Goal: Task Accomplishment & Management: Use online tool/utility

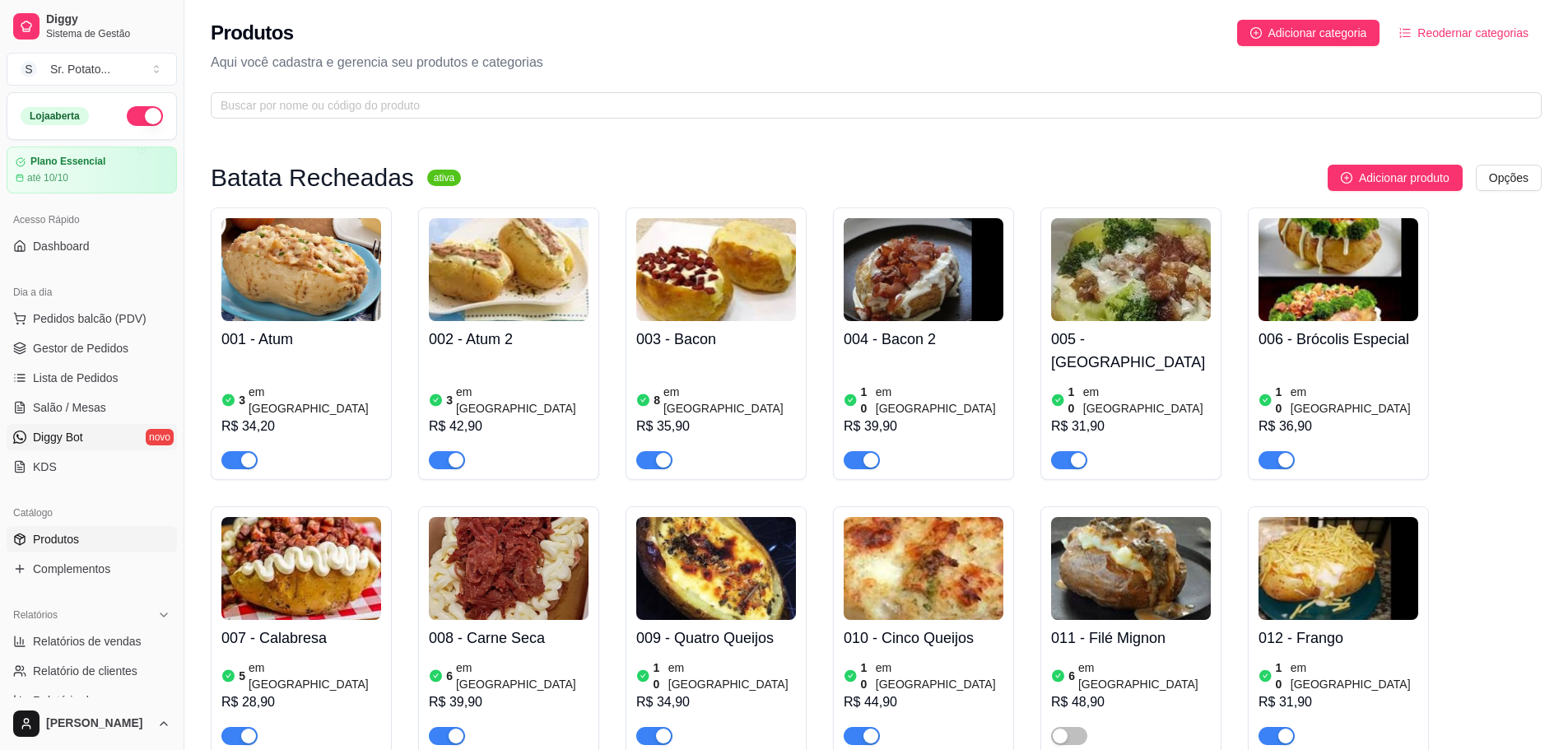
click at [74, 430] on span "Diggy Bot" at bounding box center [58, 437] width 51 height 17
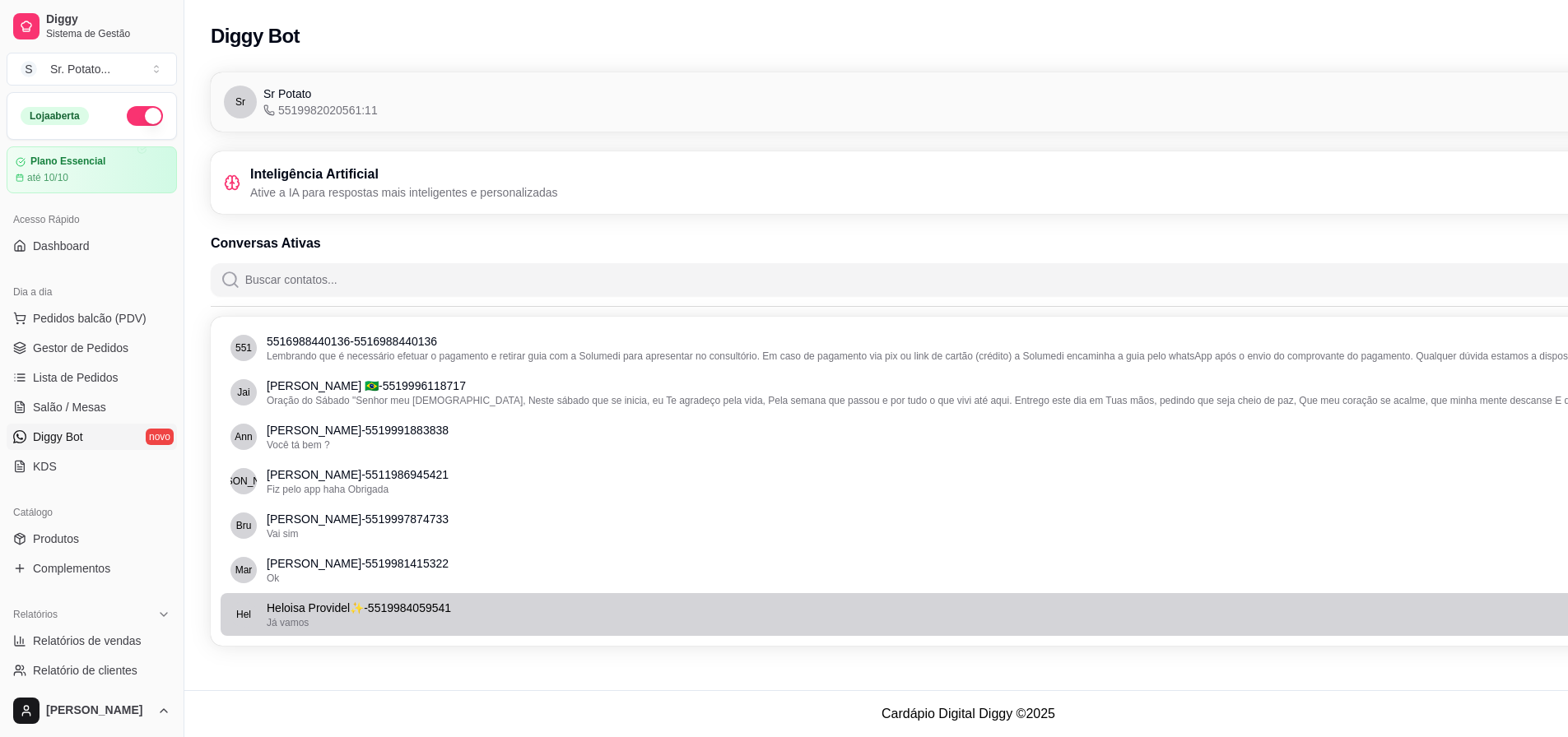
click at [456, 621] on div "Já vamos" at bounding box center [970, 623] width 1407 height 13
click at [394, 600] on p "Heloisa Providel✨ - 5519984059541" at bounding box center [970, 608] width 1407 height 17
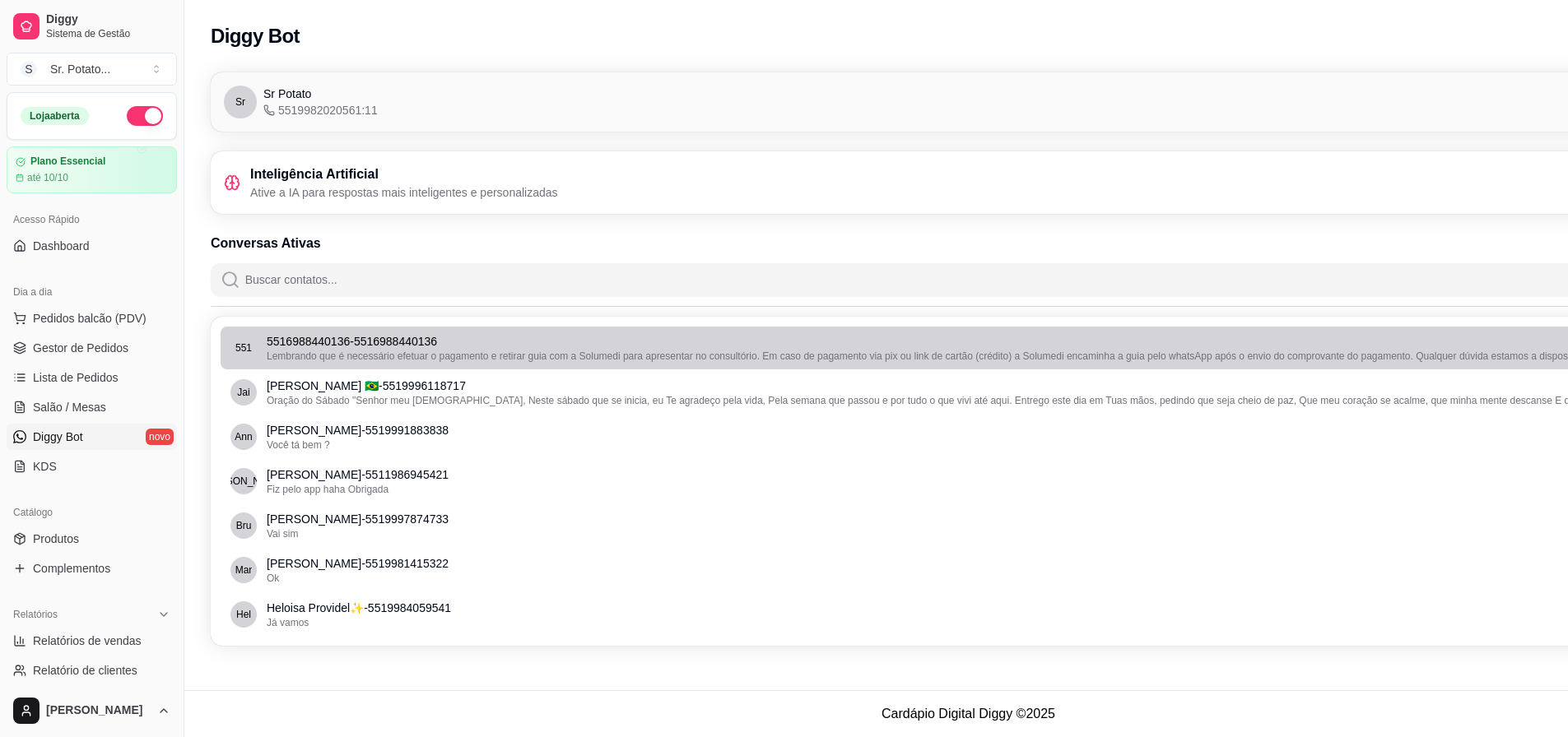
click at [361, 337] on p "5516988440136 - 5516988440136" at bounding box center [970, 341] width 1407 height 17
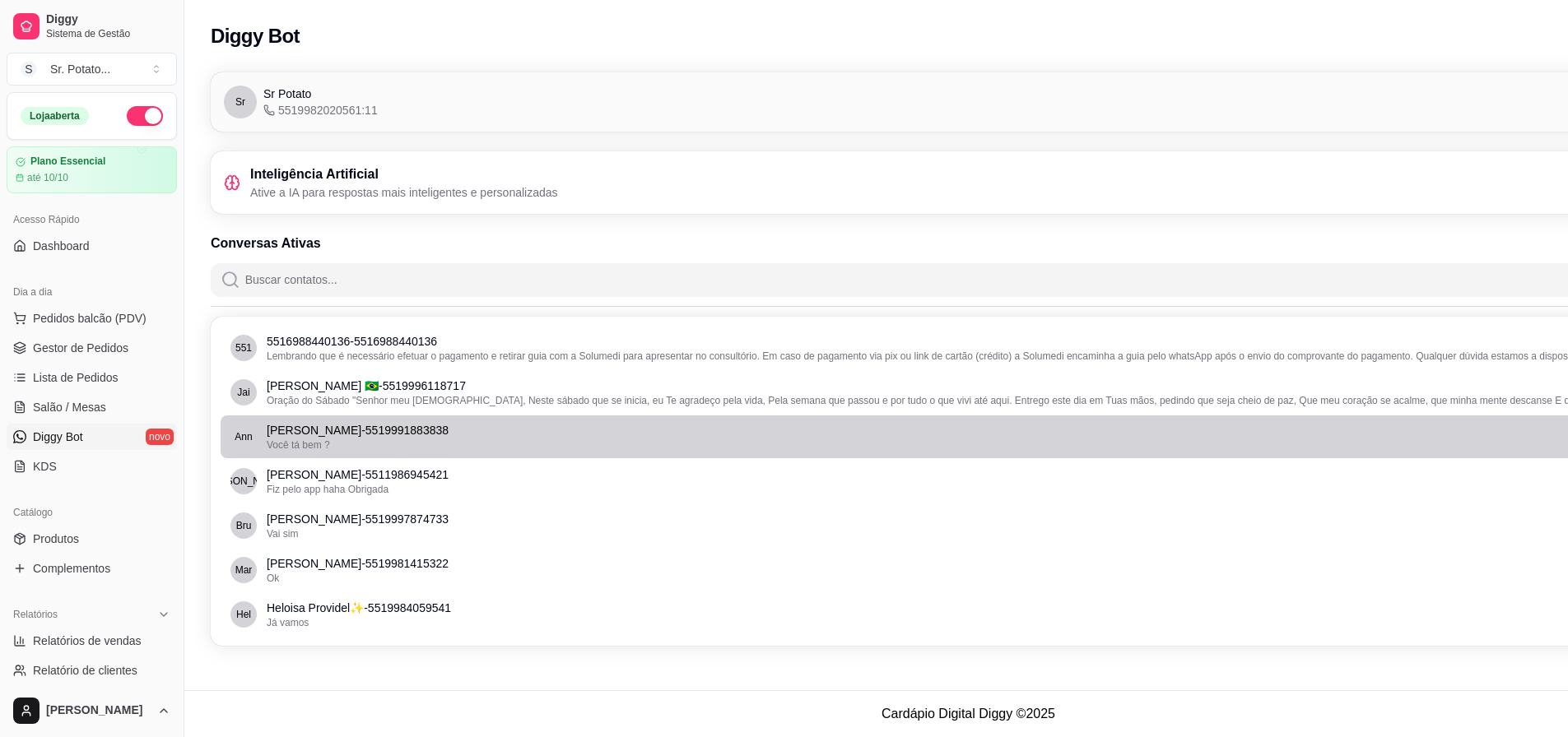
click at [379, 423] on p "[PERSON_NAME] - 5519991883838" at bounding box center [970, 431] width 1407 height 17
click at [322, 439] on span "Você tá bem ?" at bounding box center [299, 445] width 64 height 12
click at [275, 439] on span "Você tá bem ?" at bounding box center [299, 445] width 64 height 12
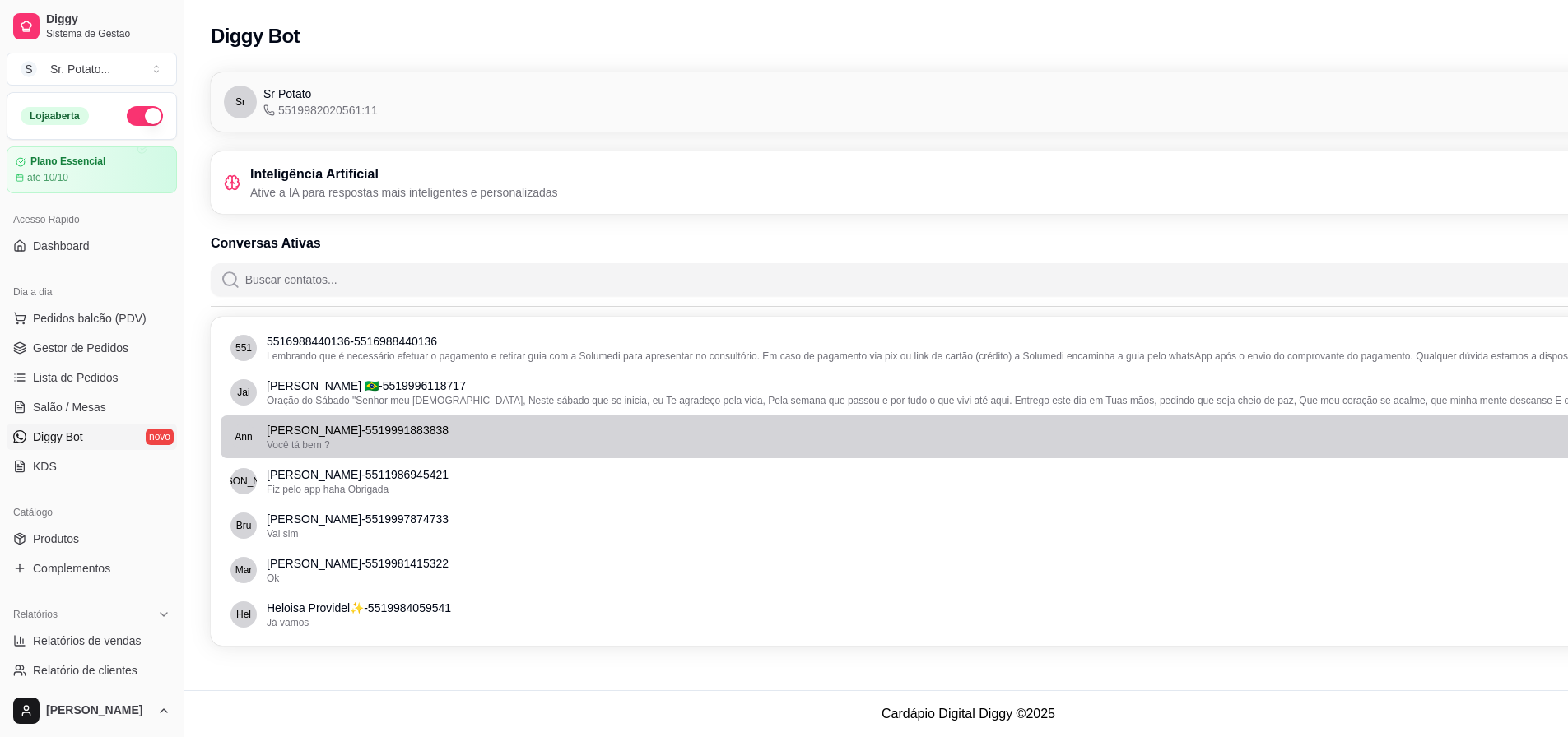
click at [275, 439] on span "Você tá bem ?" at bounding box center [299, 445] width 64 height 12
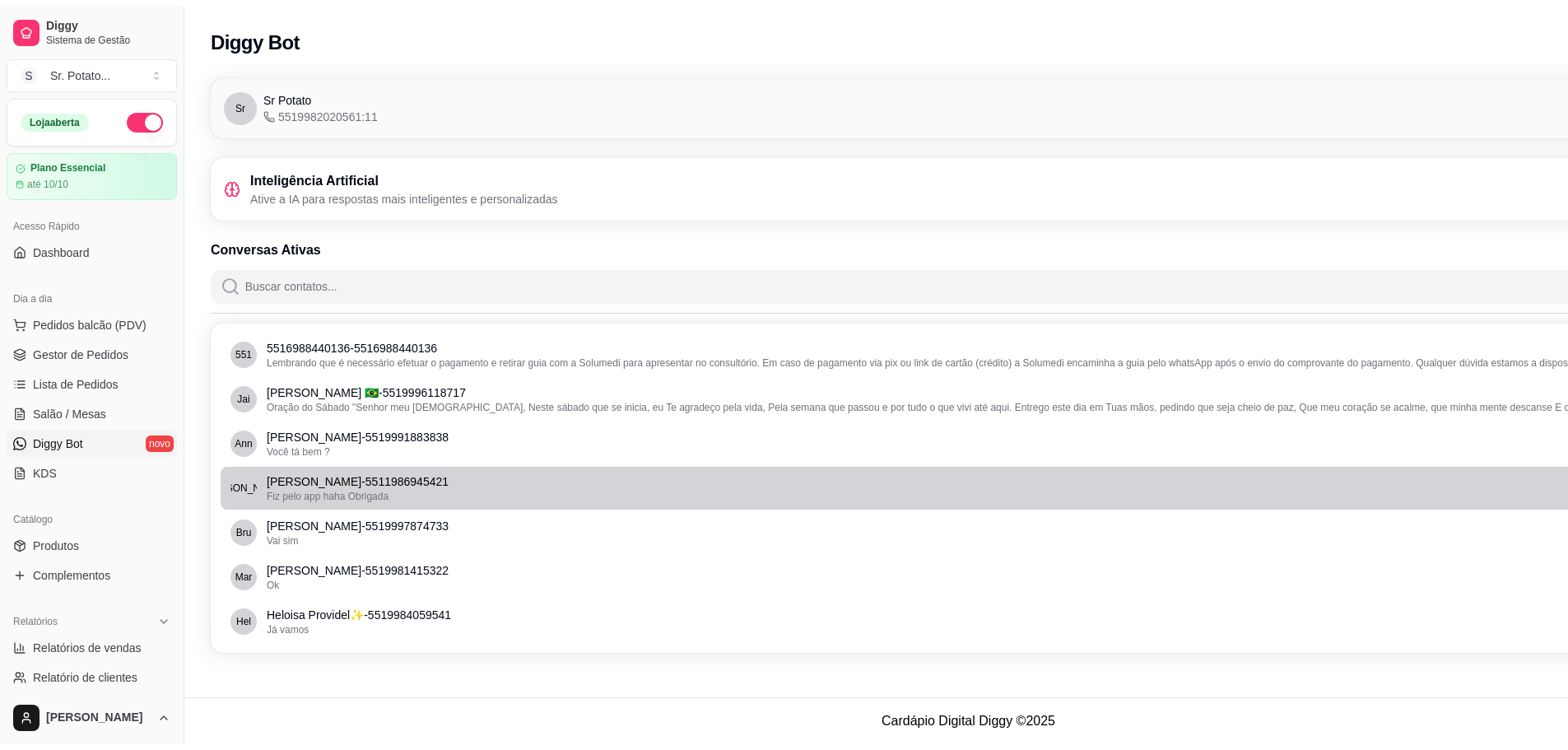
scroll to position [0, 0]
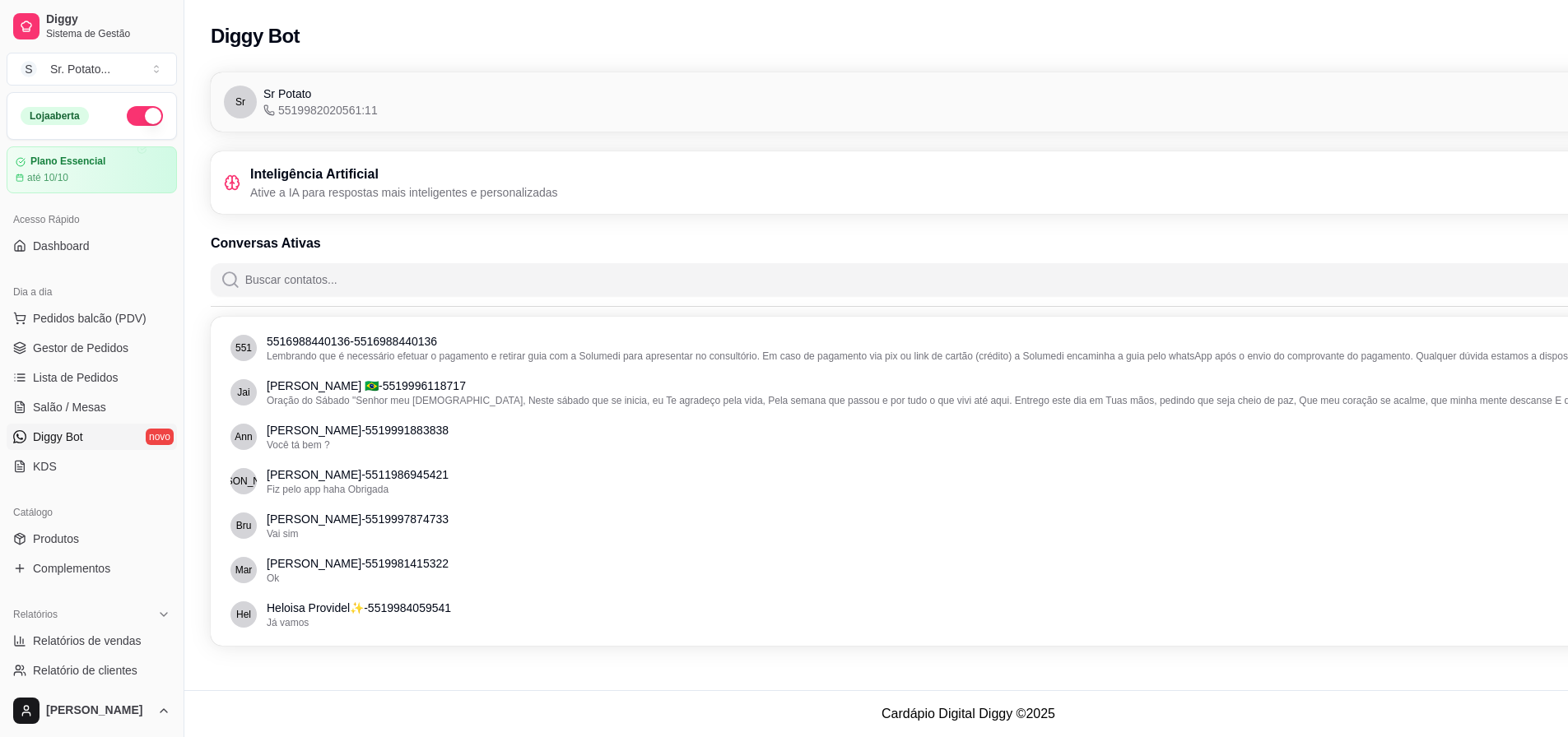
click at [225, 175] on icon at bounding box center [232, 182] width 17 height 17
click at [256, 275] on input "Buscar contatos..." at bounding box center [978, 279] width 1476 height 33
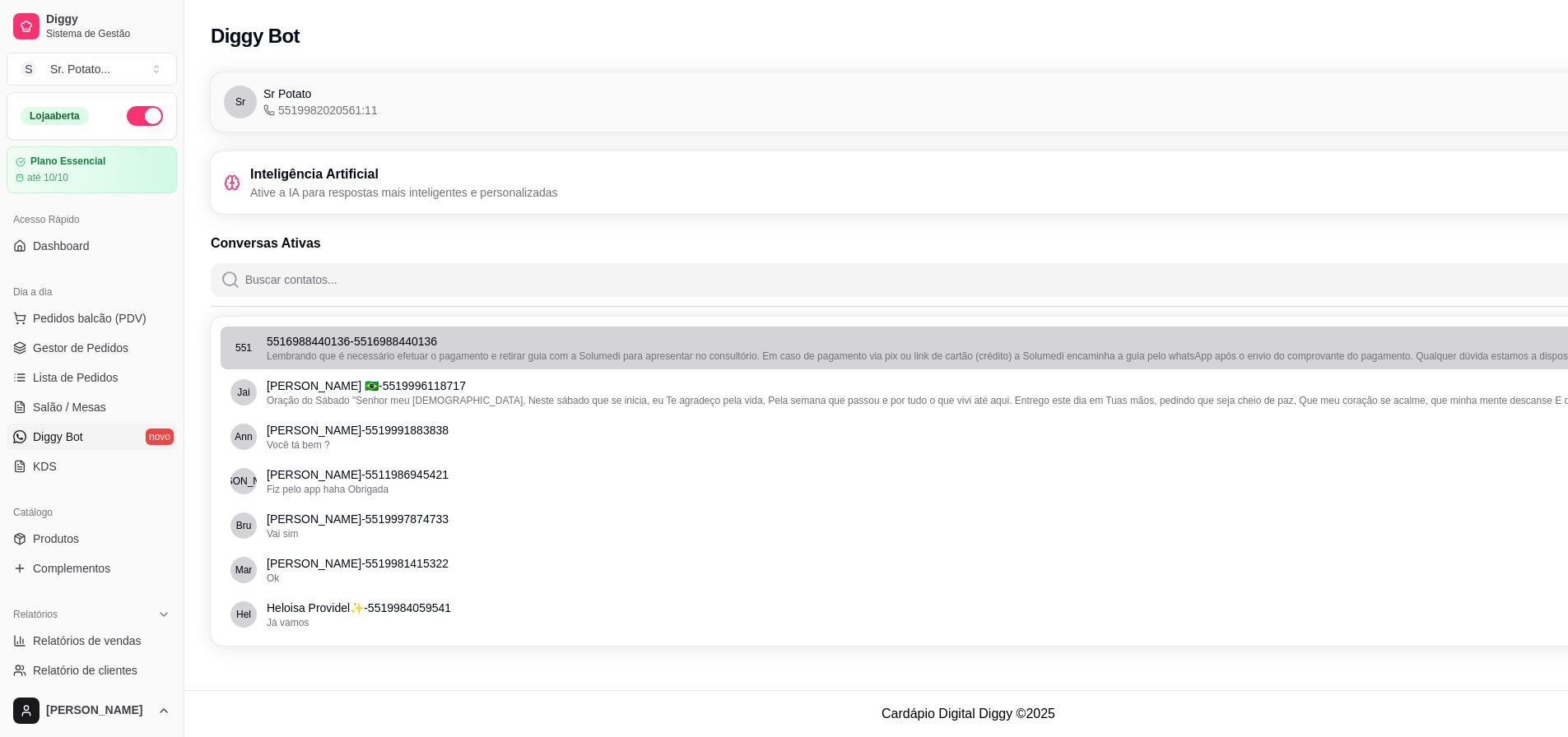
click at [275, 343] on p "5516988440136 - 5516988440136" at bounding box center [970, 341] width 1407 height 17
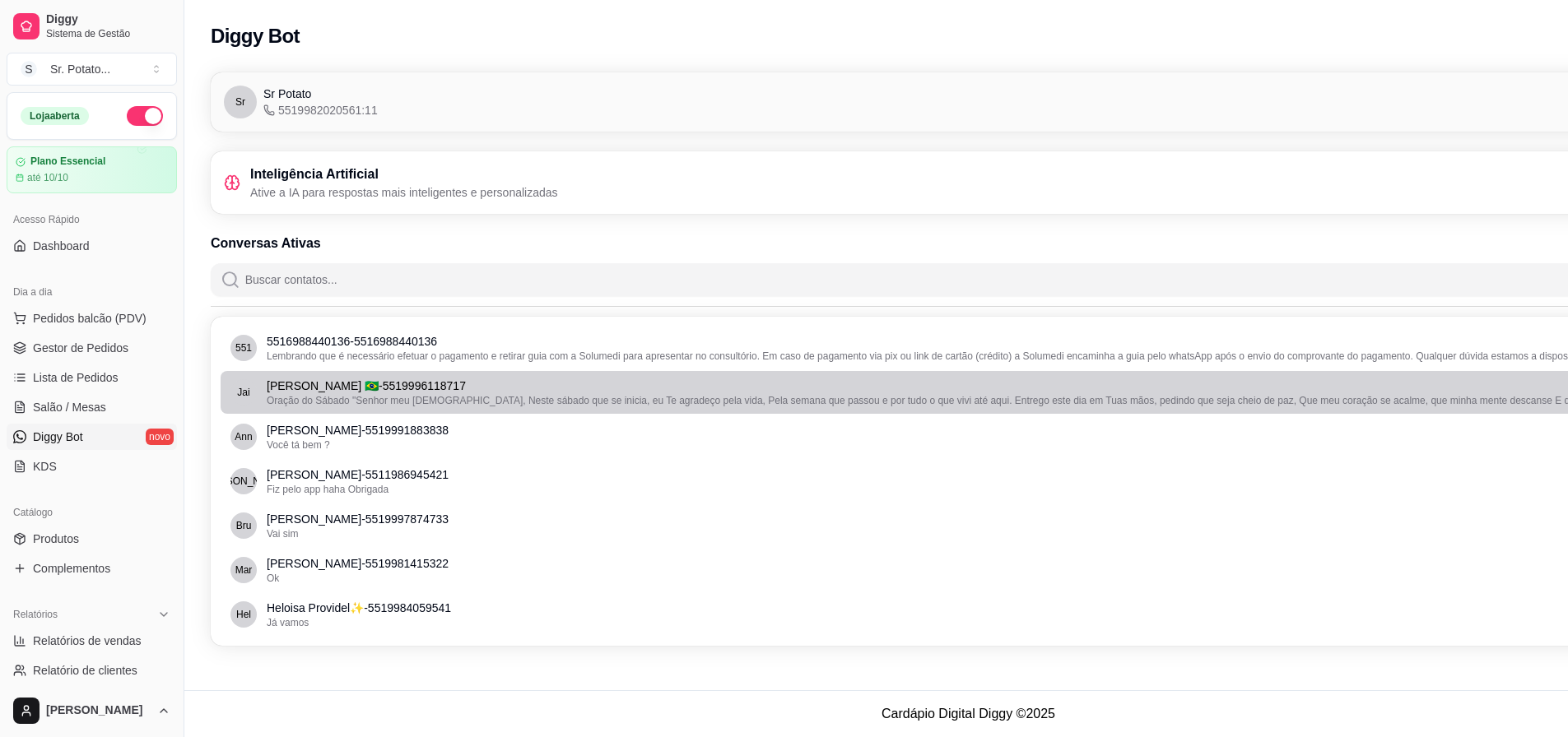
click at [285, 378] on li "[PERSON_NAME] 🇧🇷 - 5519996118717 Oração do Sábado "Senhor meu [DEMOGRAPHIC_DATA…" at bounding box center [969, 392] width 1496 height 43
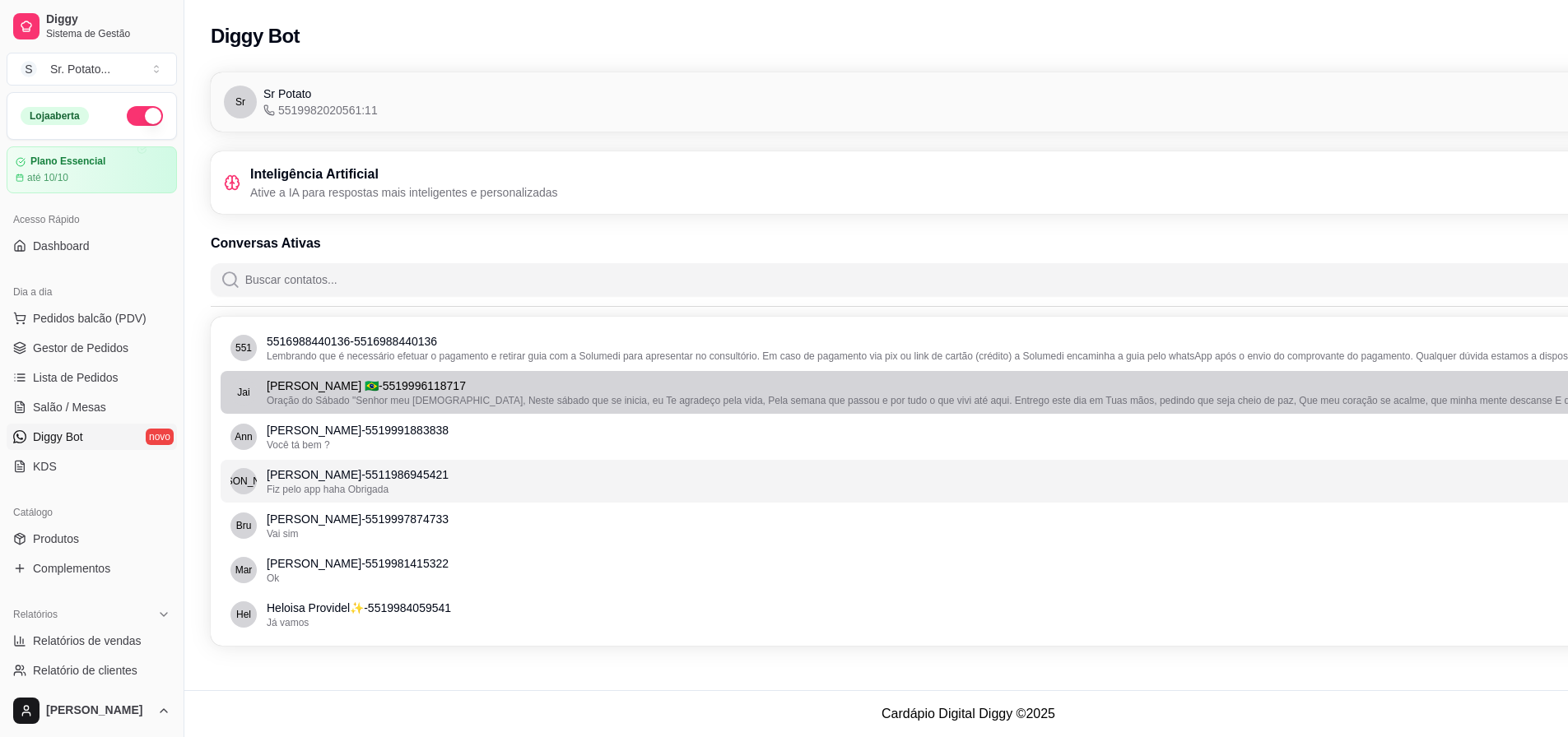
click at [311, 472] on li "[PERSON_NAME] - 5511986945421 Fiz pelo app haha Obrigada" at bounding box center [969, 481] width 1496 height 43
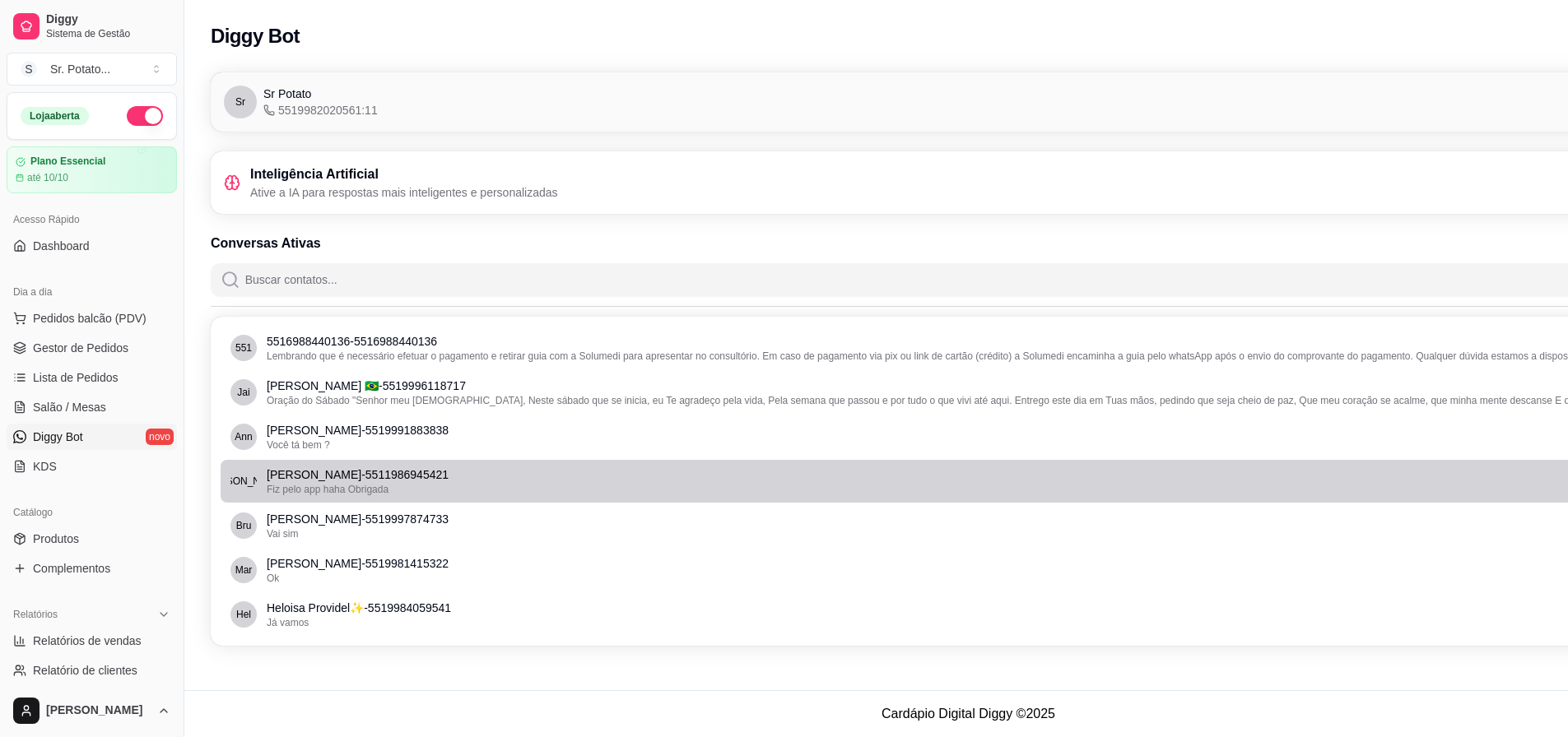
click at [321, 517] on ul "551 5516988440136 - 5516988440136 Lembrando que é necessário efetuar o pagament…" at bounding box center [969, 481] width 1496 height 309
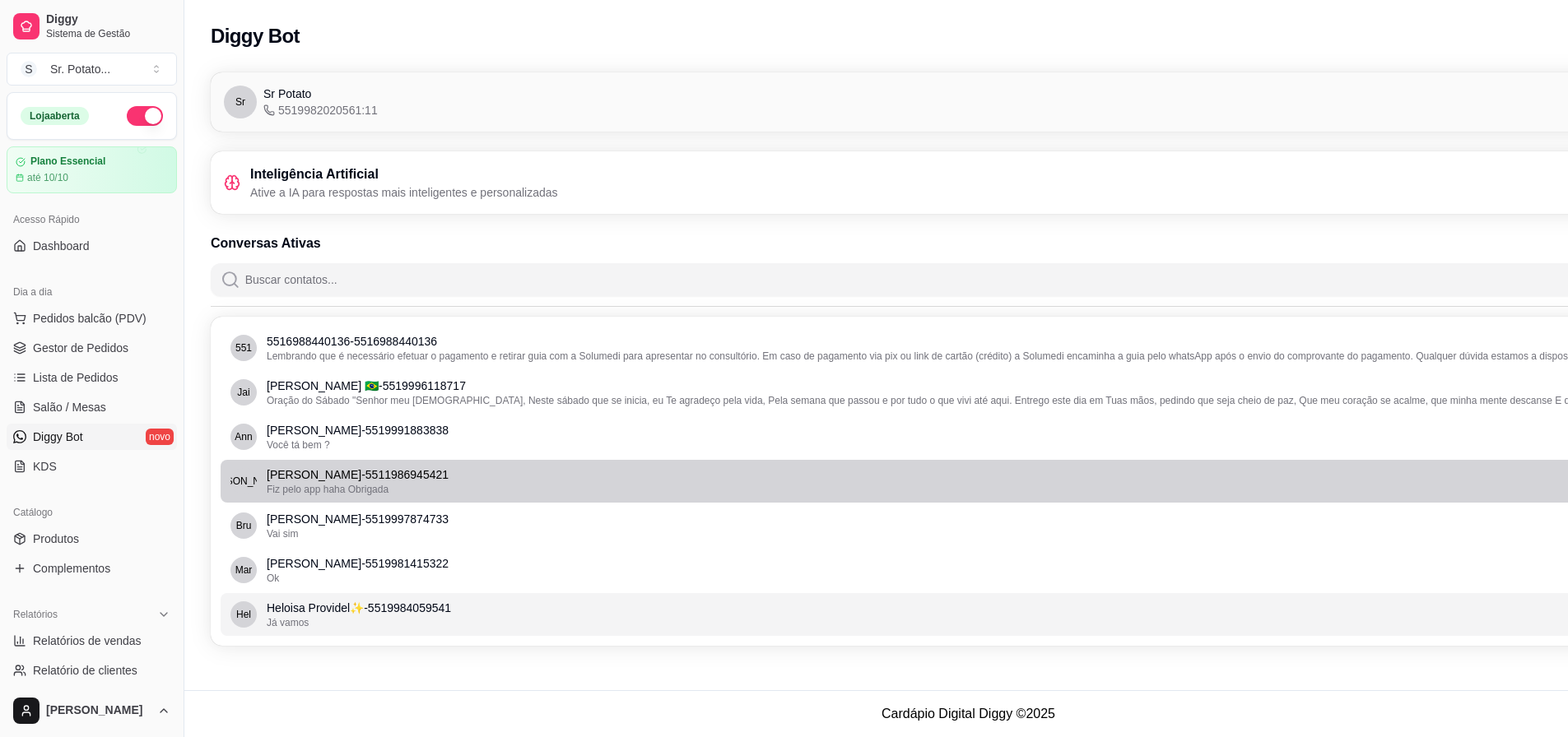
click at [318, 591] on li "[PERSON_NAME] - 5519981415322 Ok" at bounding box center [969, 570] width 1496 height 43
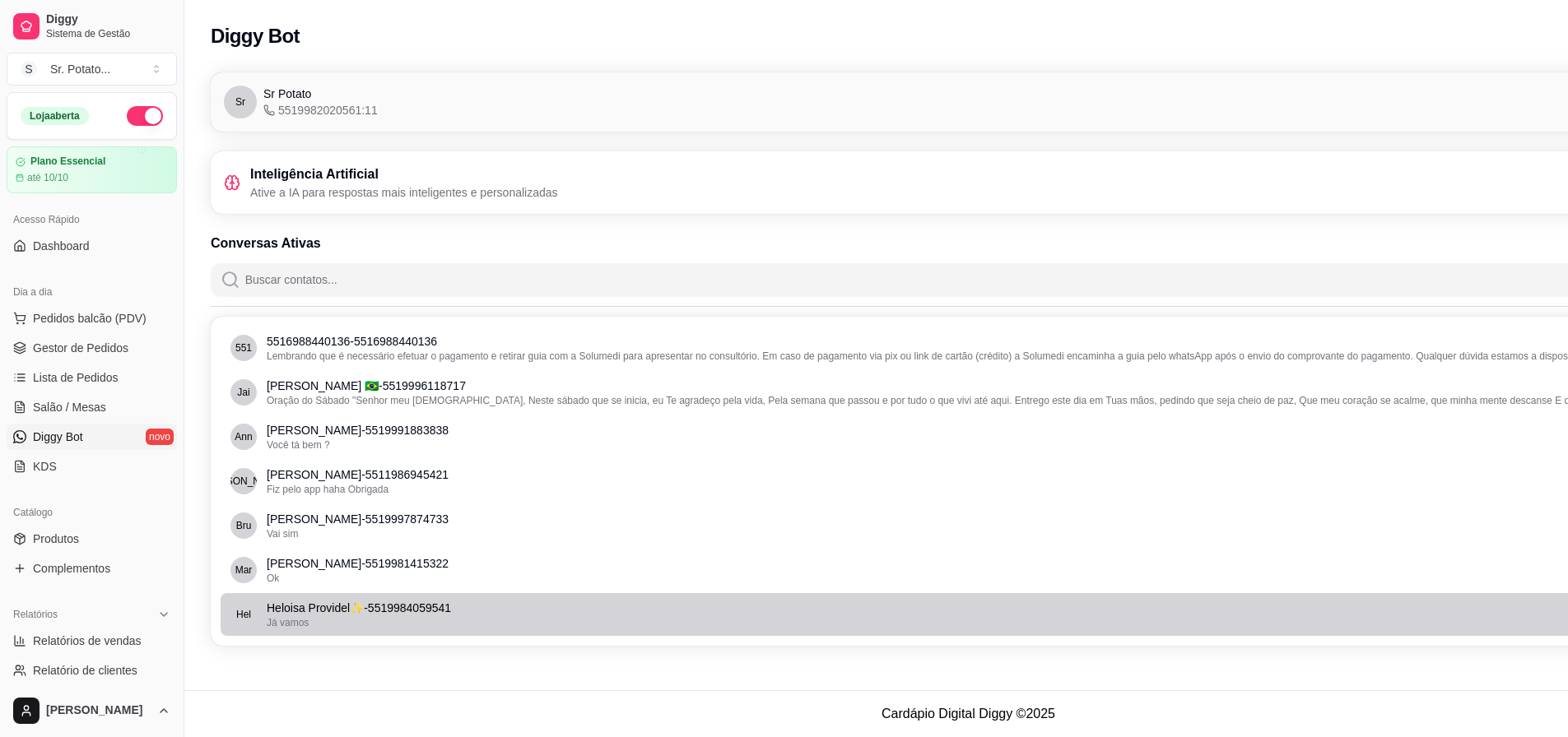
click at [318, 608] on p "Heloisa Providel✨ - 5519984059541" at bounding box center [970, 608] width 1407 height 17
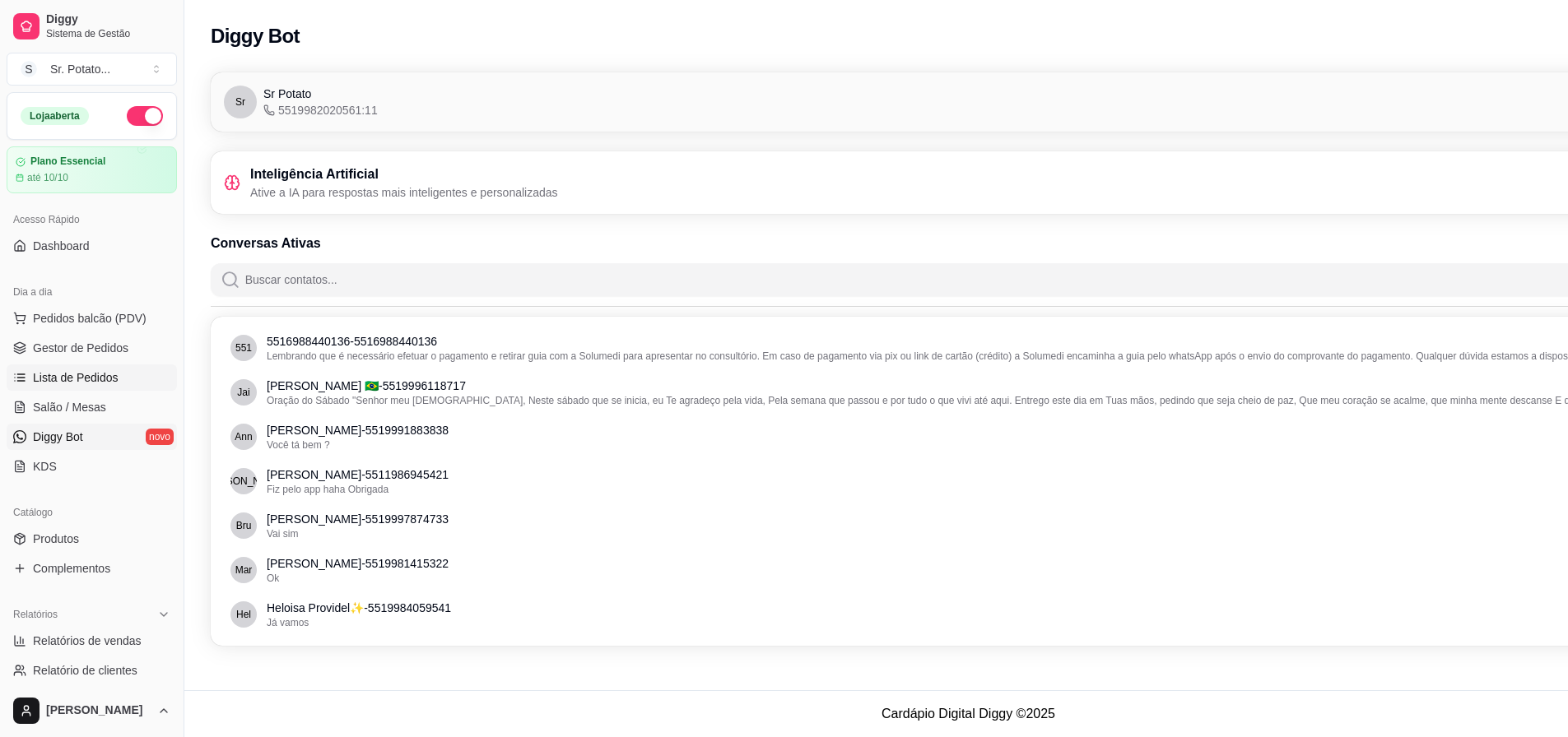
click at [119, 373] on link "Lista de Pedidos" at bounding box center [91, 377] width 170 height 27
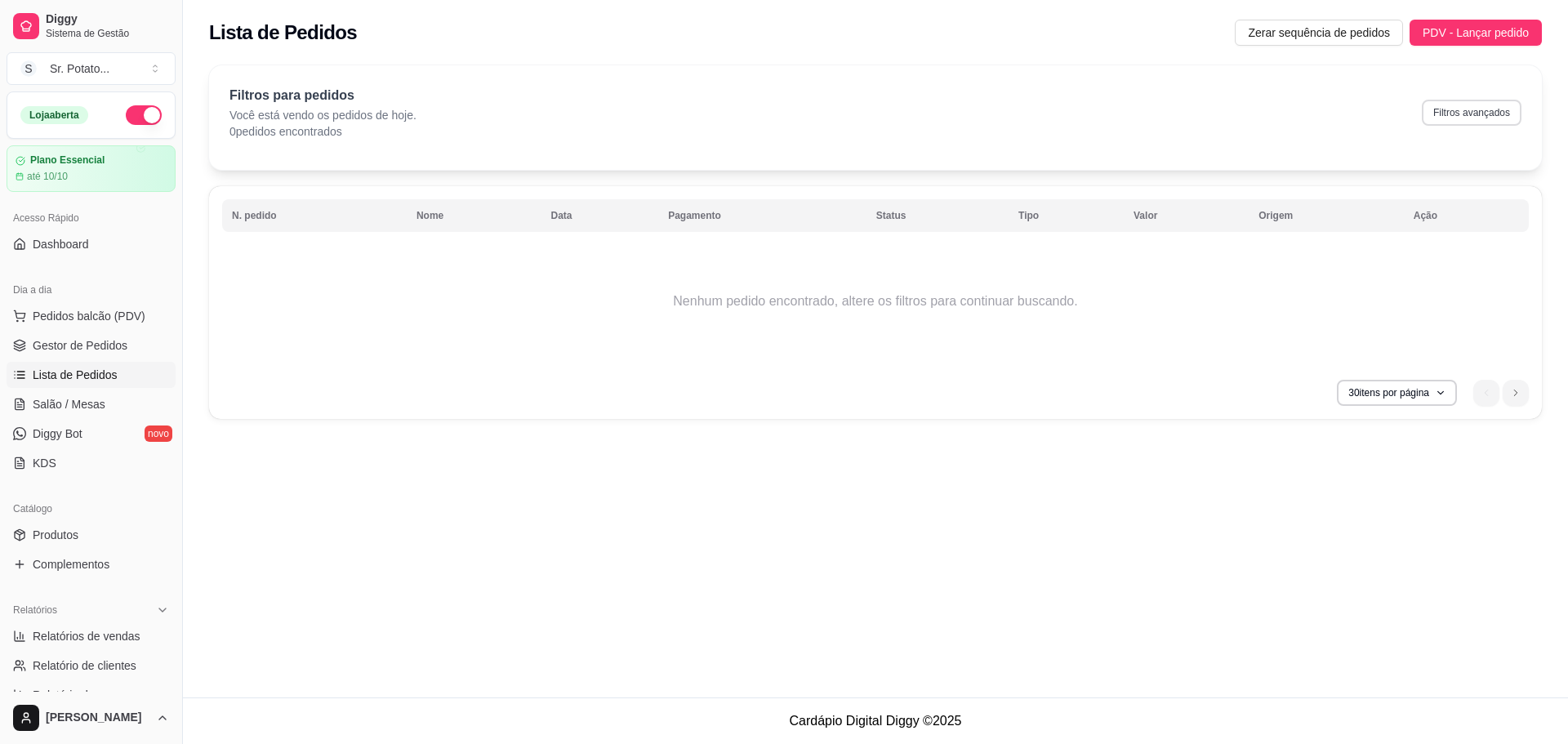
click at [1478, 120] on button "Filtros avançados" at bounding box center [1471, 113] width 99 height 26
select select "0"
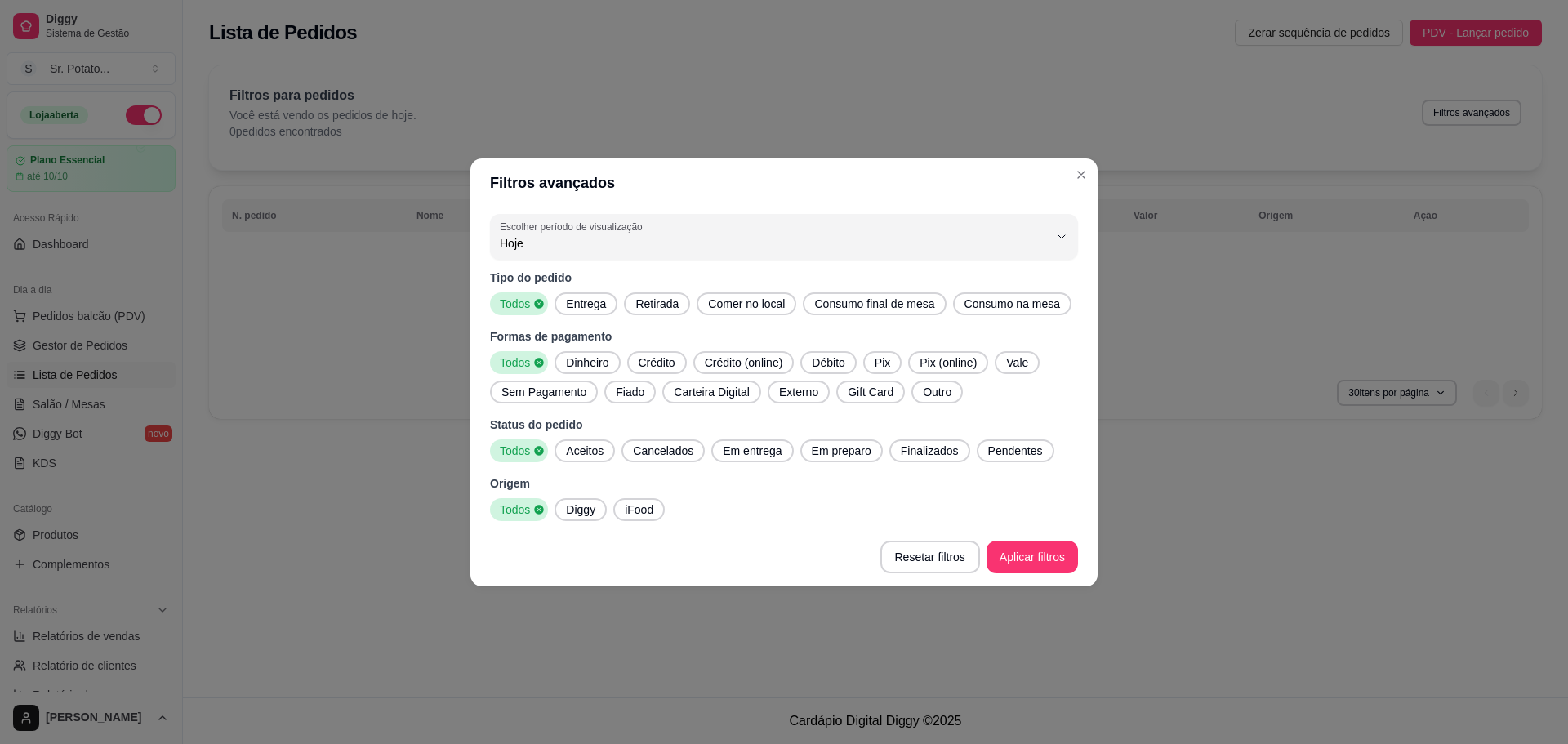
click at [565, 254] on button "Escolher período de visualização Hoje" at bounding box center [784, 237] width 588 height 46
click at [580, 389] on span "30 dias" at bounding box center [776, 389] width 523 height 16
type input "30"
select select "30"
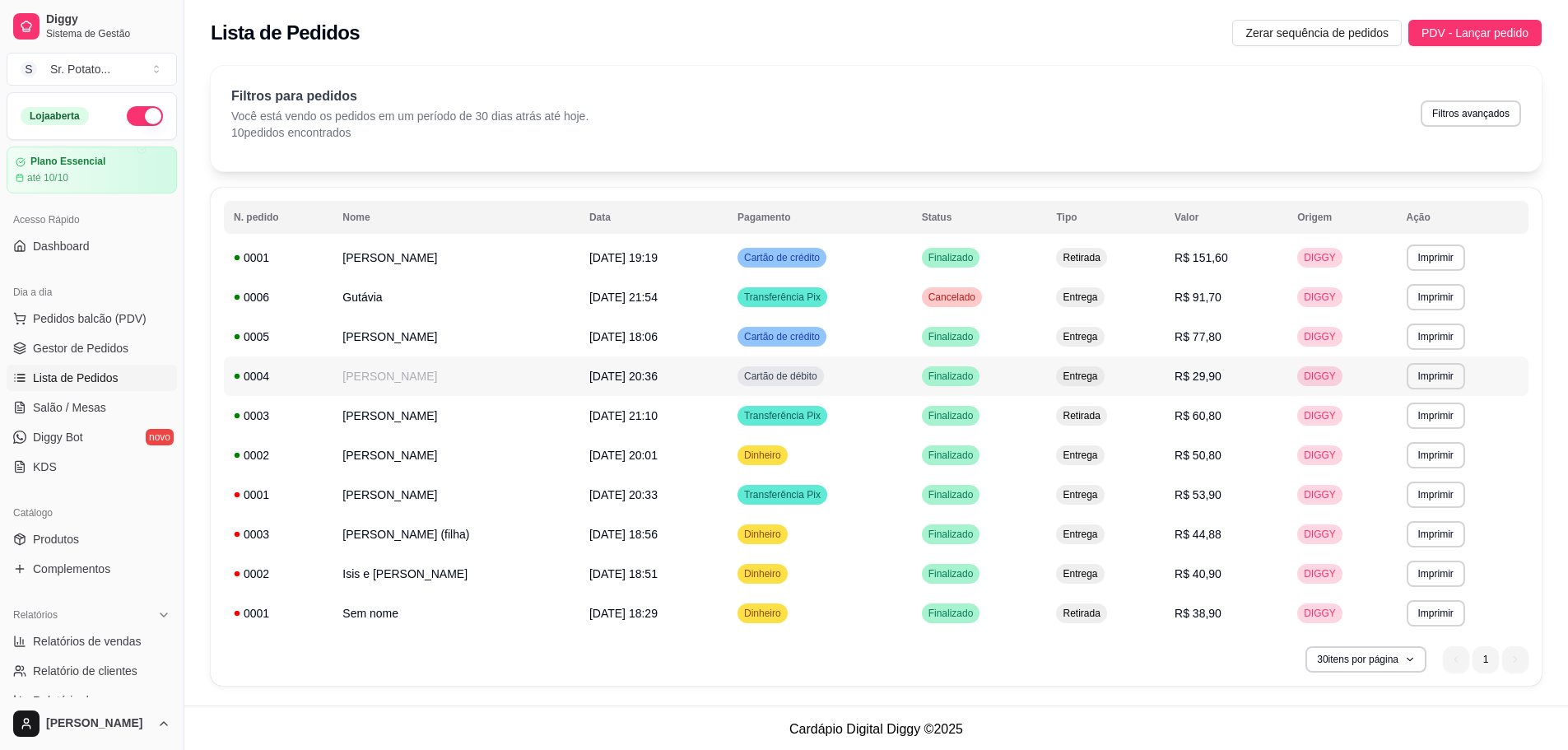
scroll to position [3, 0]
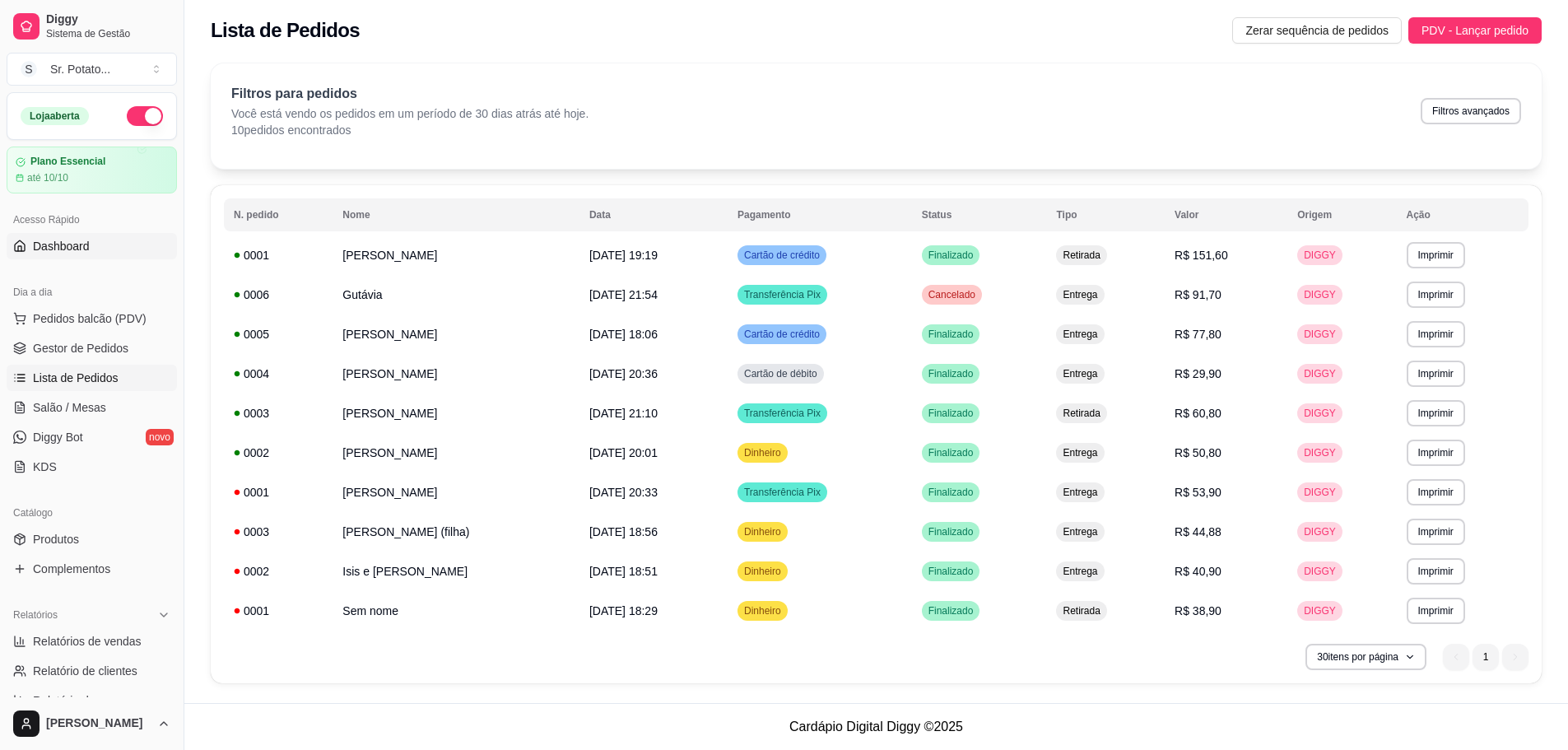
click at [112, 246] on link "Dashboard" at bounding box center [91, 246] width 170 height 27
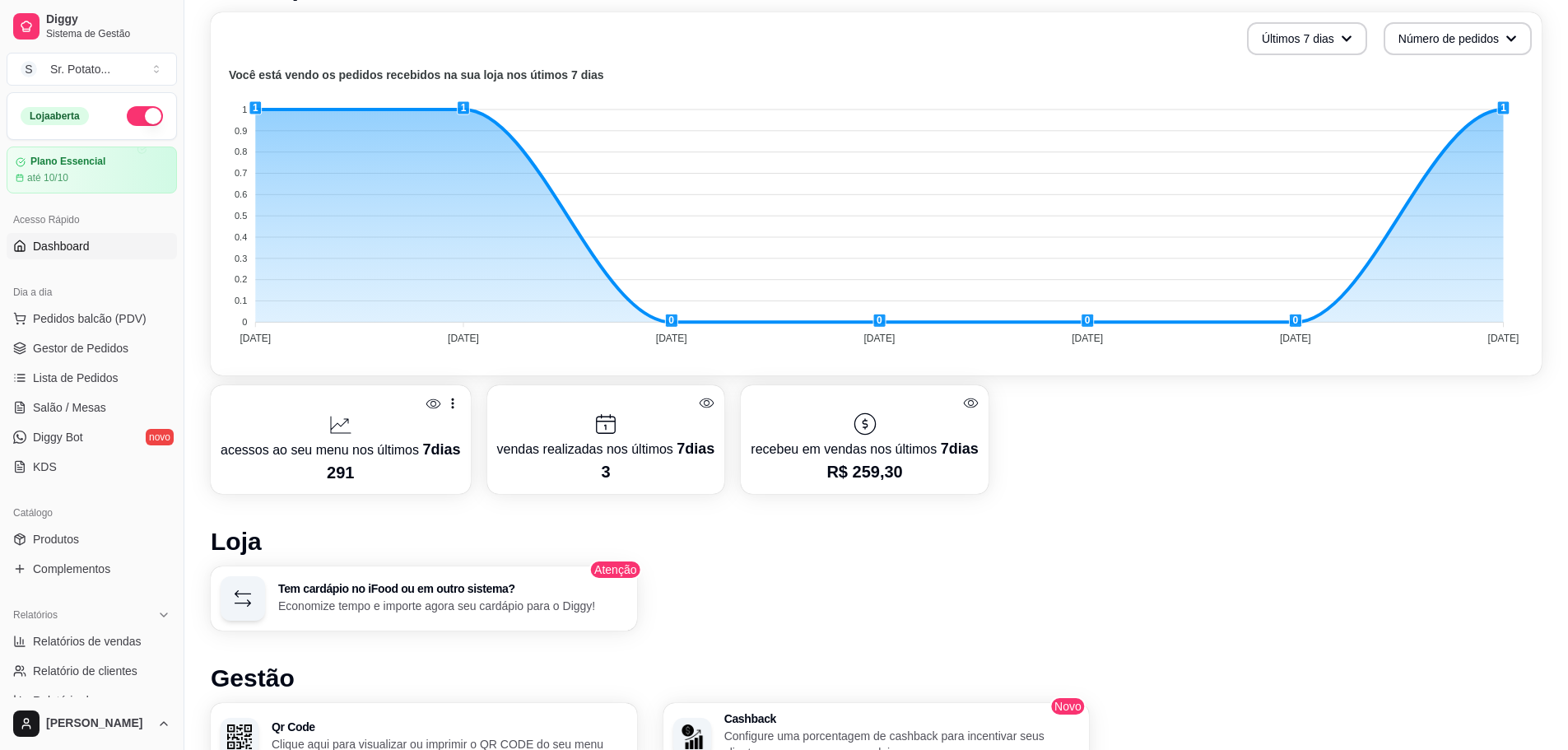
scroll to position [374, 0]
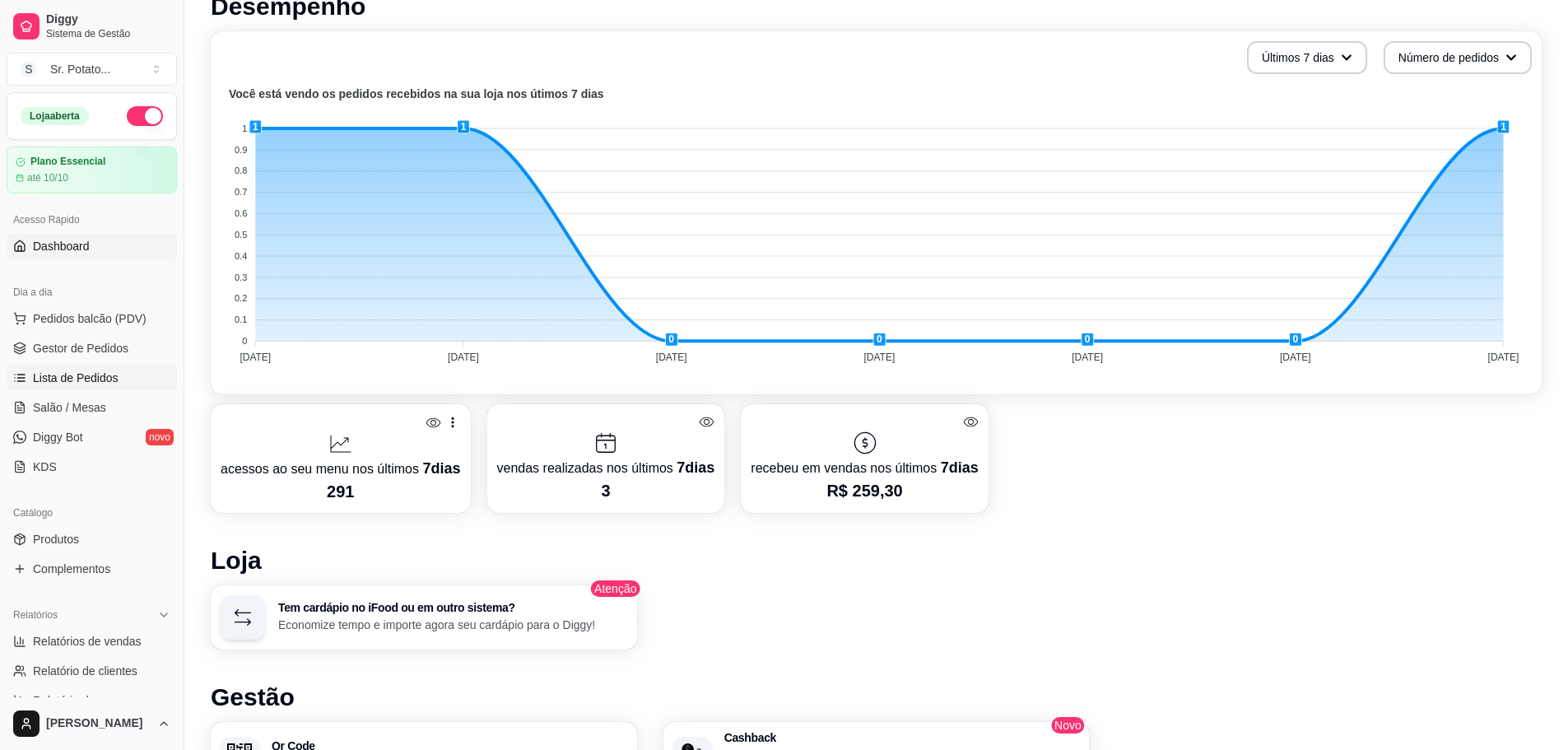
click at [84, 382] on span "Lista de Pedidos" at bounding box center [75, 378] width 86 height 17
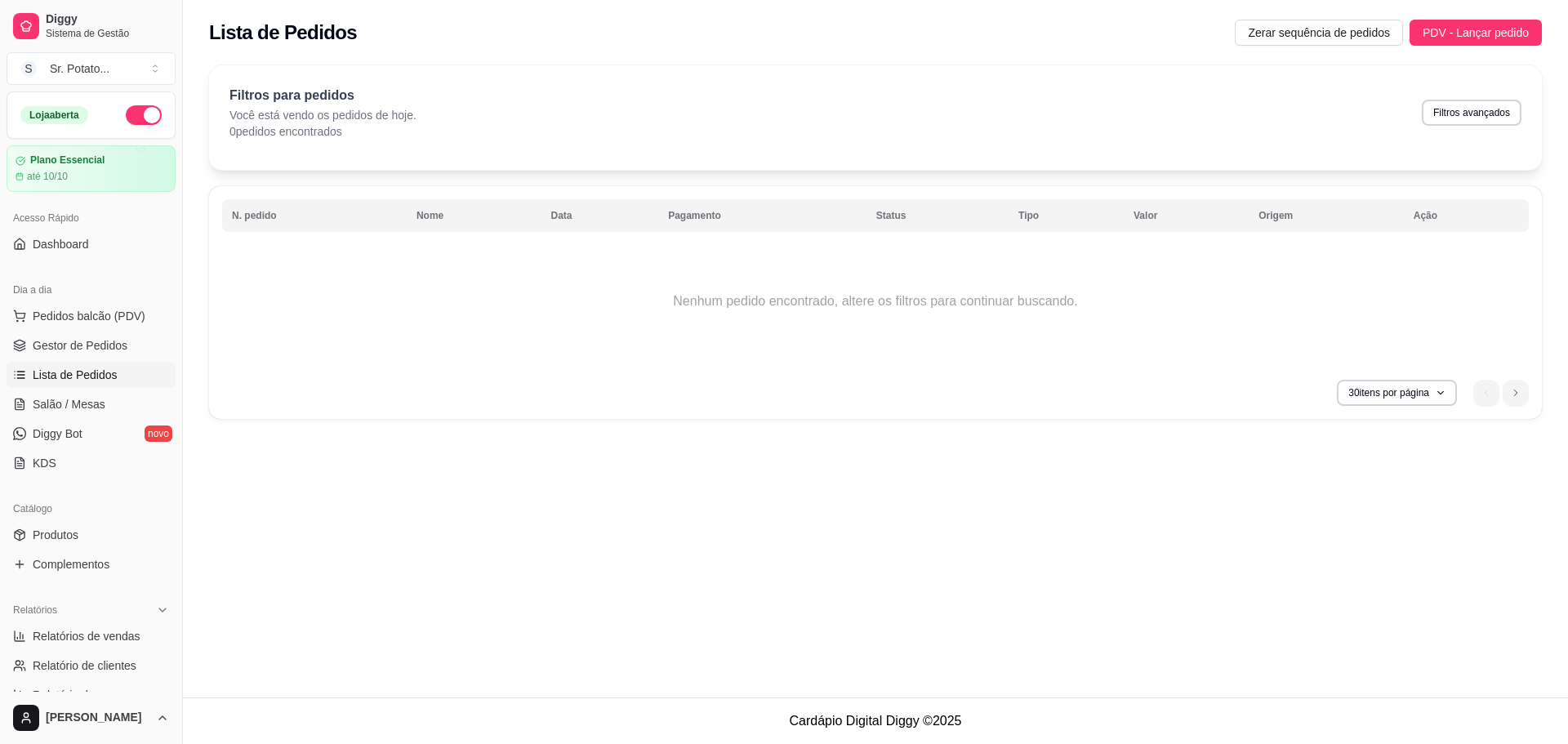
click at [1450, 121] on button "Filtros avançados" at bounding box center [1471, 113] width 99 height 26
select select "0"
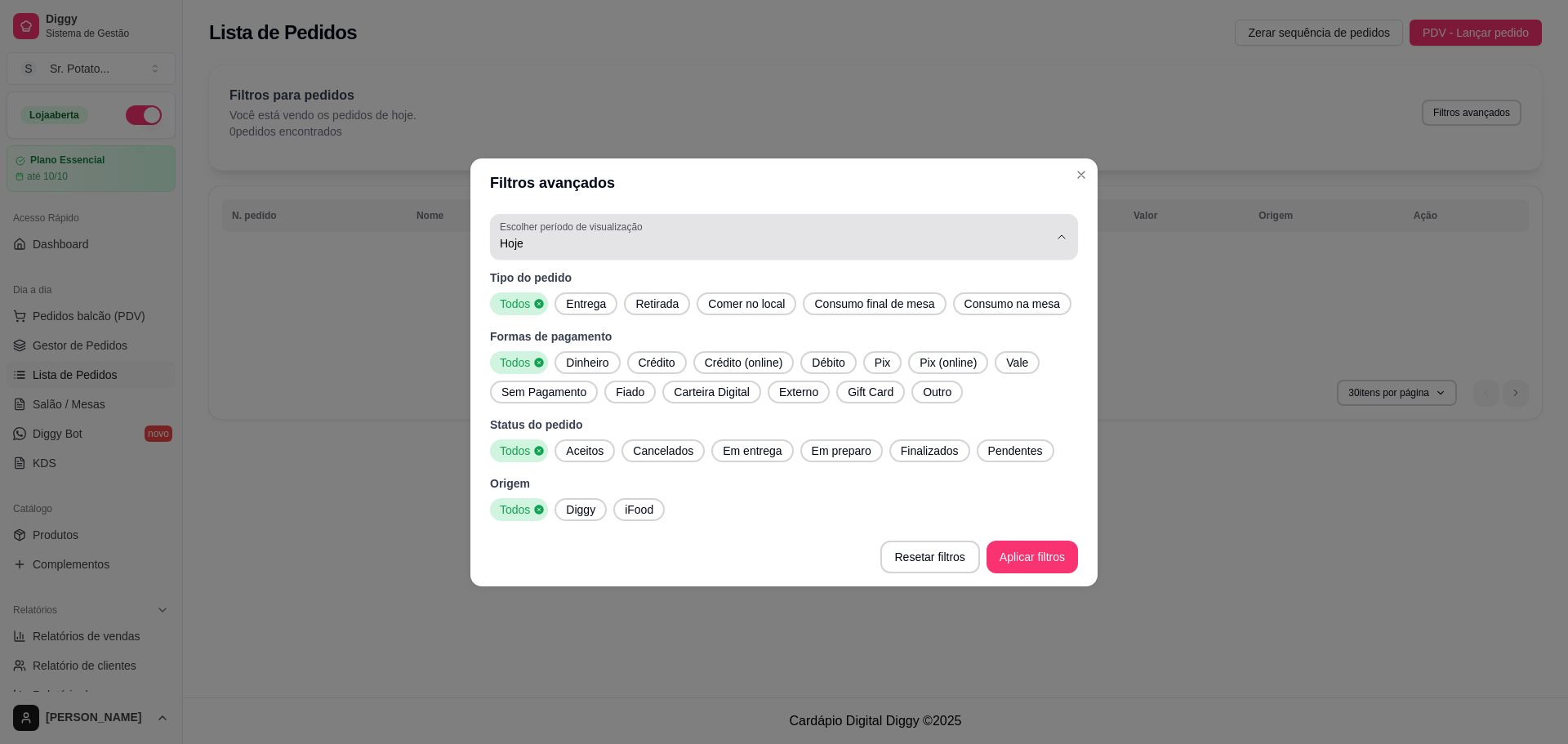
click at [783, 227] on div "Hoje" at bounding box center [774, 237] width 549 height 33
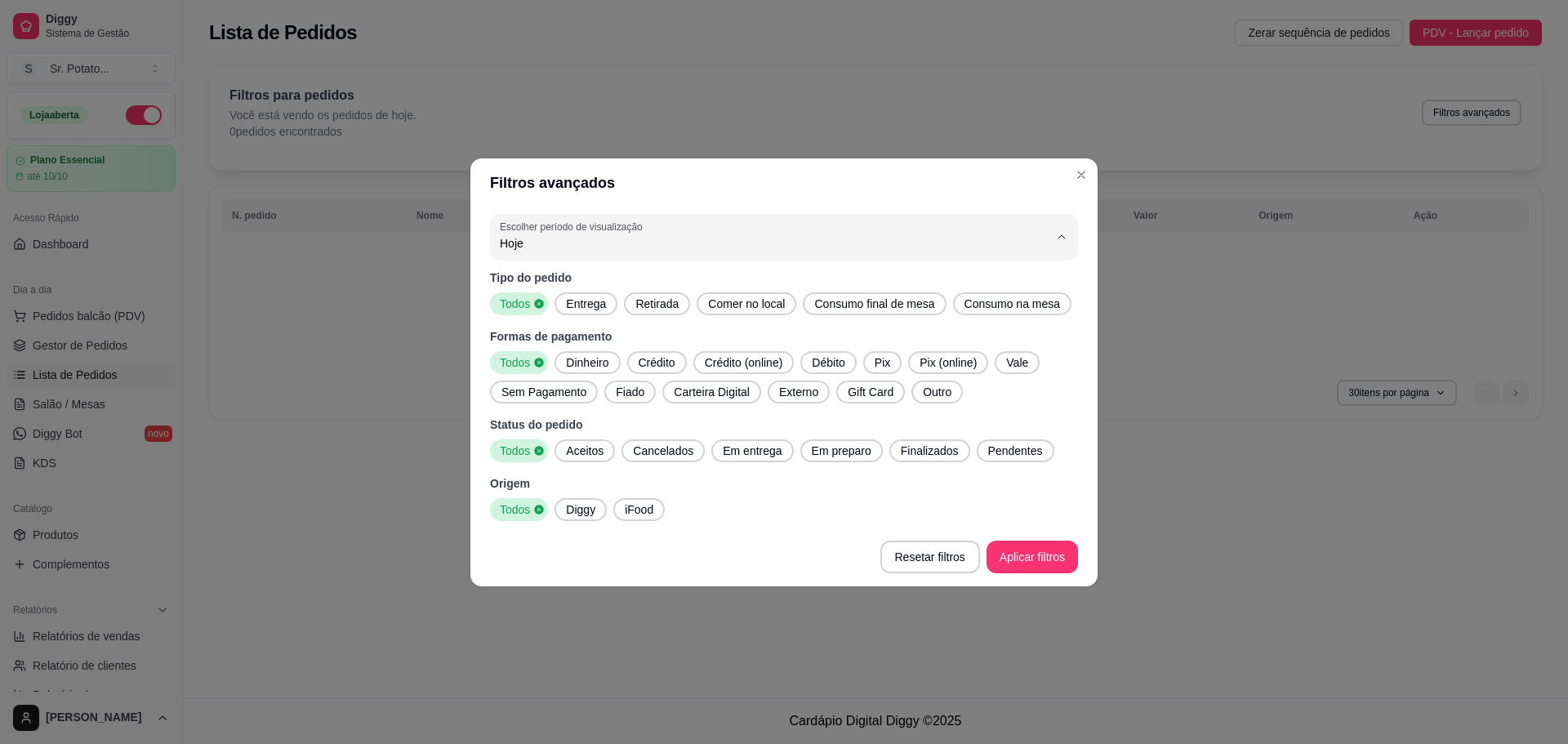
click at [703, 396] on span "30 dias" at bounding box center [776, 389] width 523 height 16
type input "30"
select select "30"
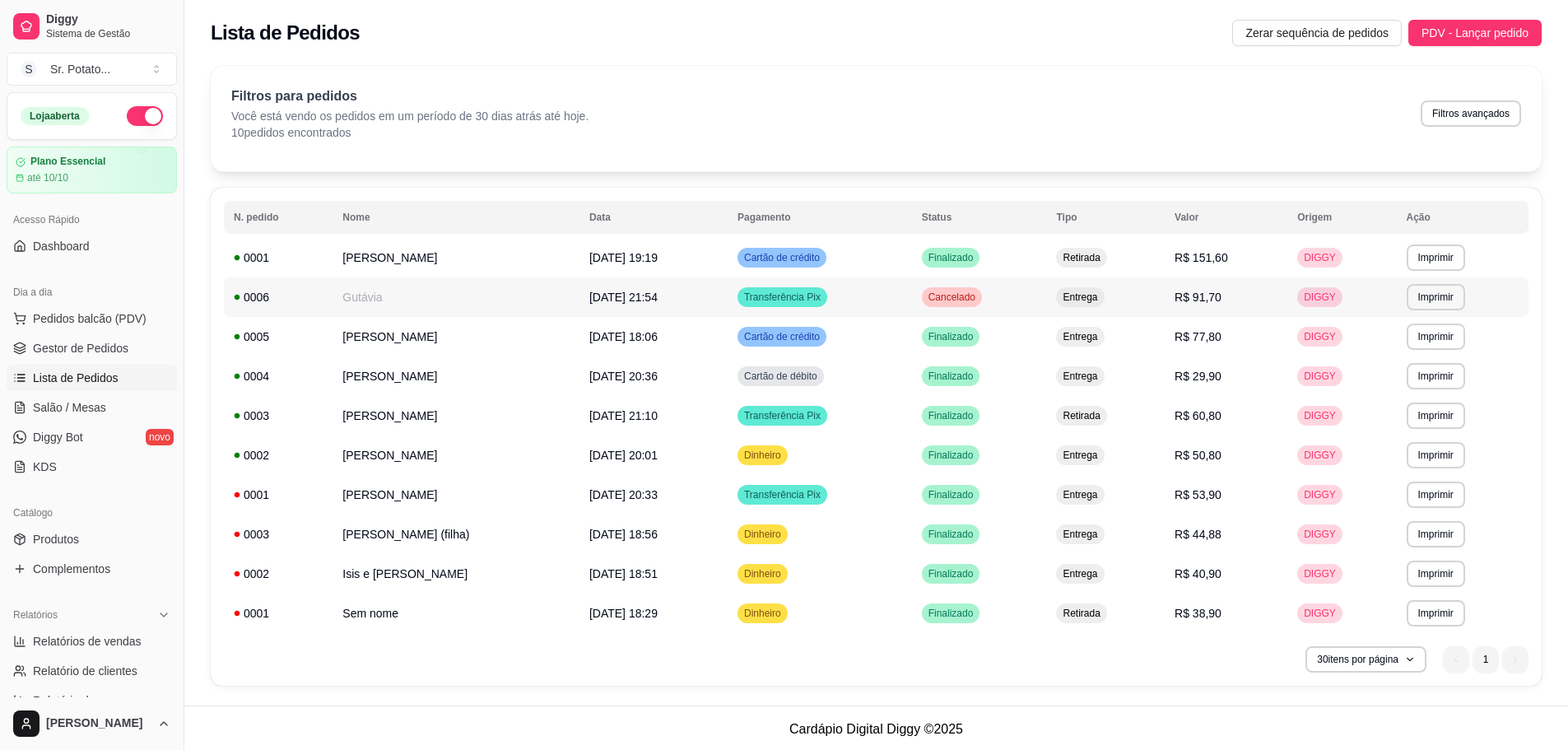
click at [649, 299] on span "[DATE] 21:54" at bounding box center [623, 297] width 68 height 13
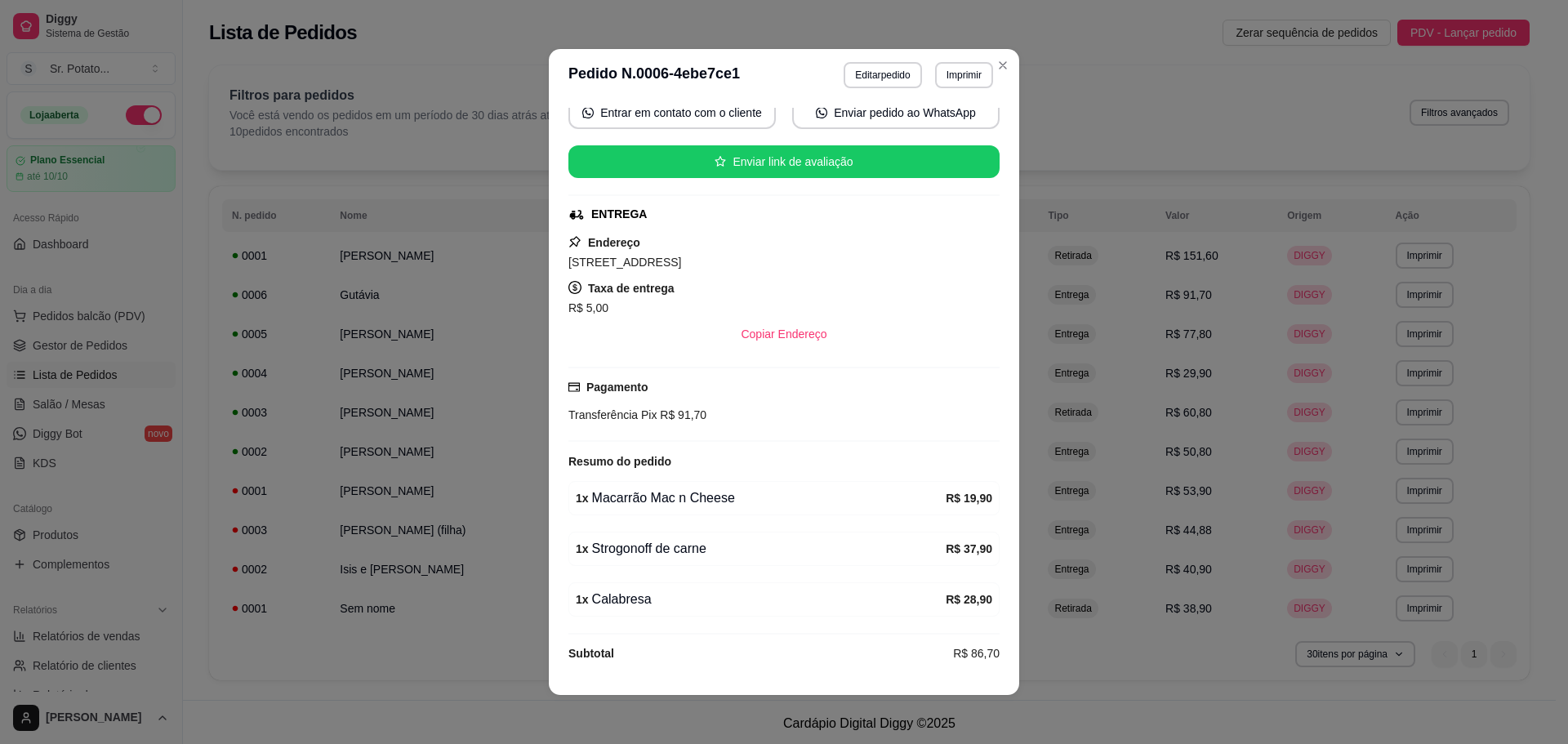
scroll to position [181, 0]
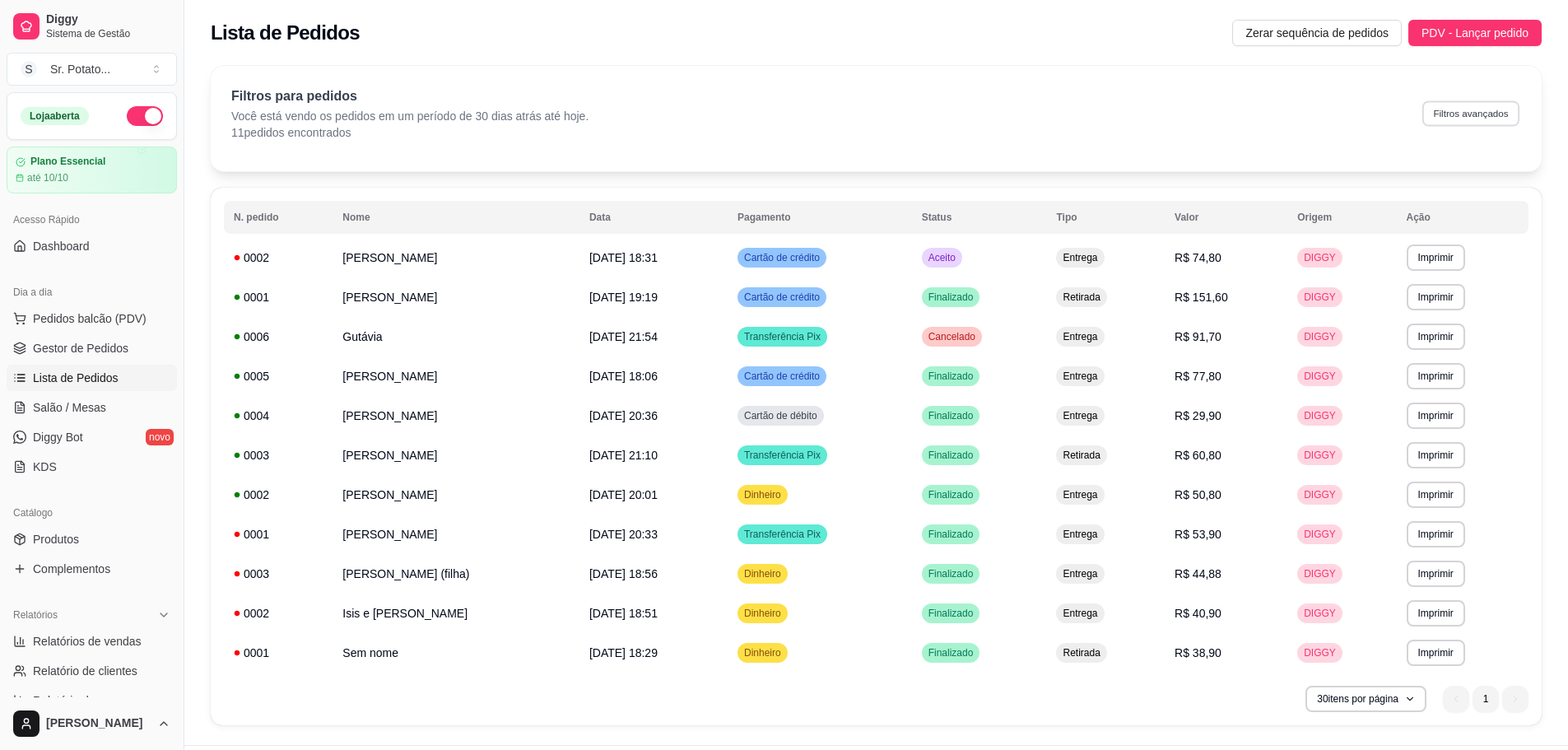
click at [1459, 107] on button "Filtros avançados" at bounding box center [1471, 113] width 98 height 26
select select "30"
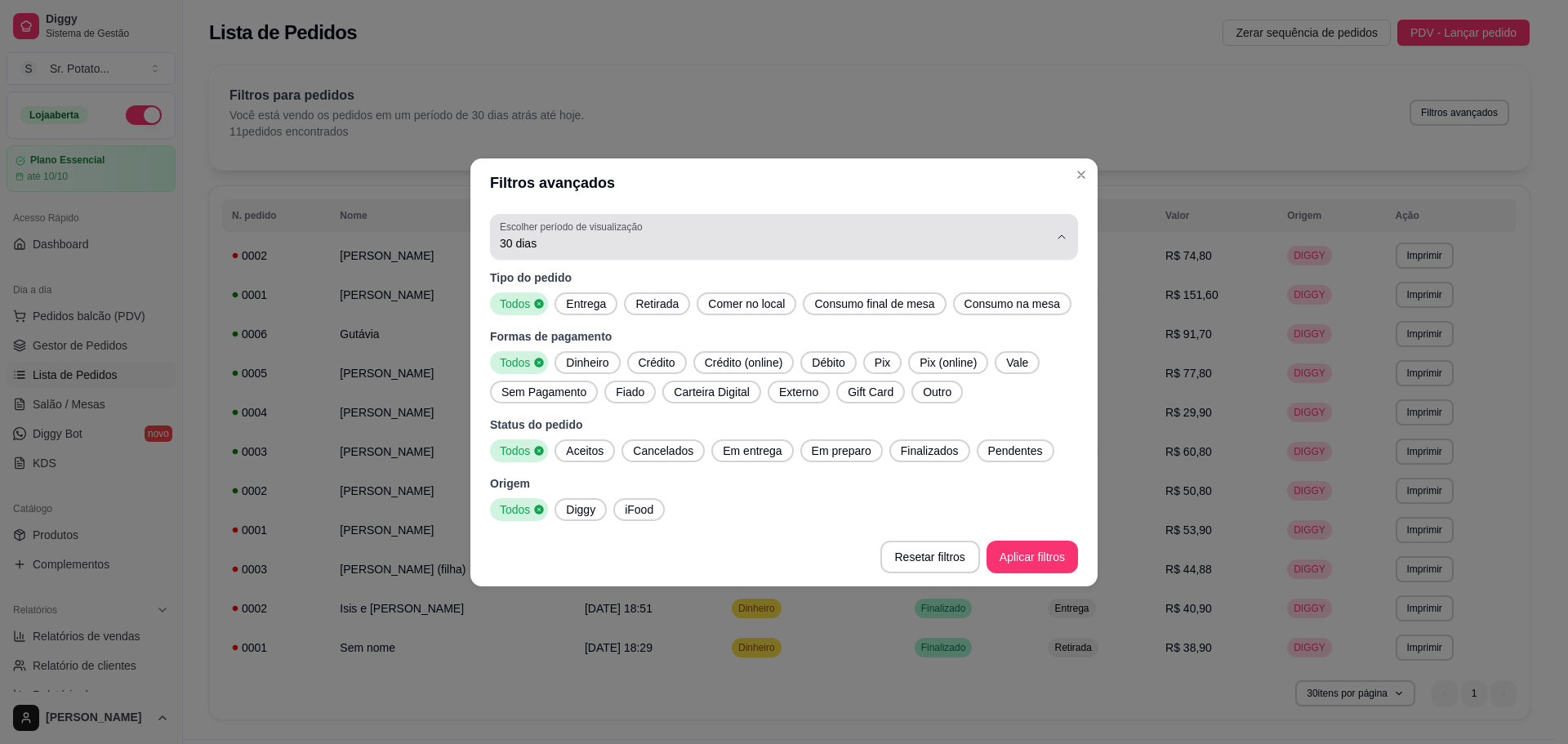
click at [580, 252] on div "30 dias" at bounding box center [774, 237] width 549 height 33
click at [580, 278] on span "Hoje" at bounding box center [776, 281] width 523 height 16
type input "0"
select select "0"
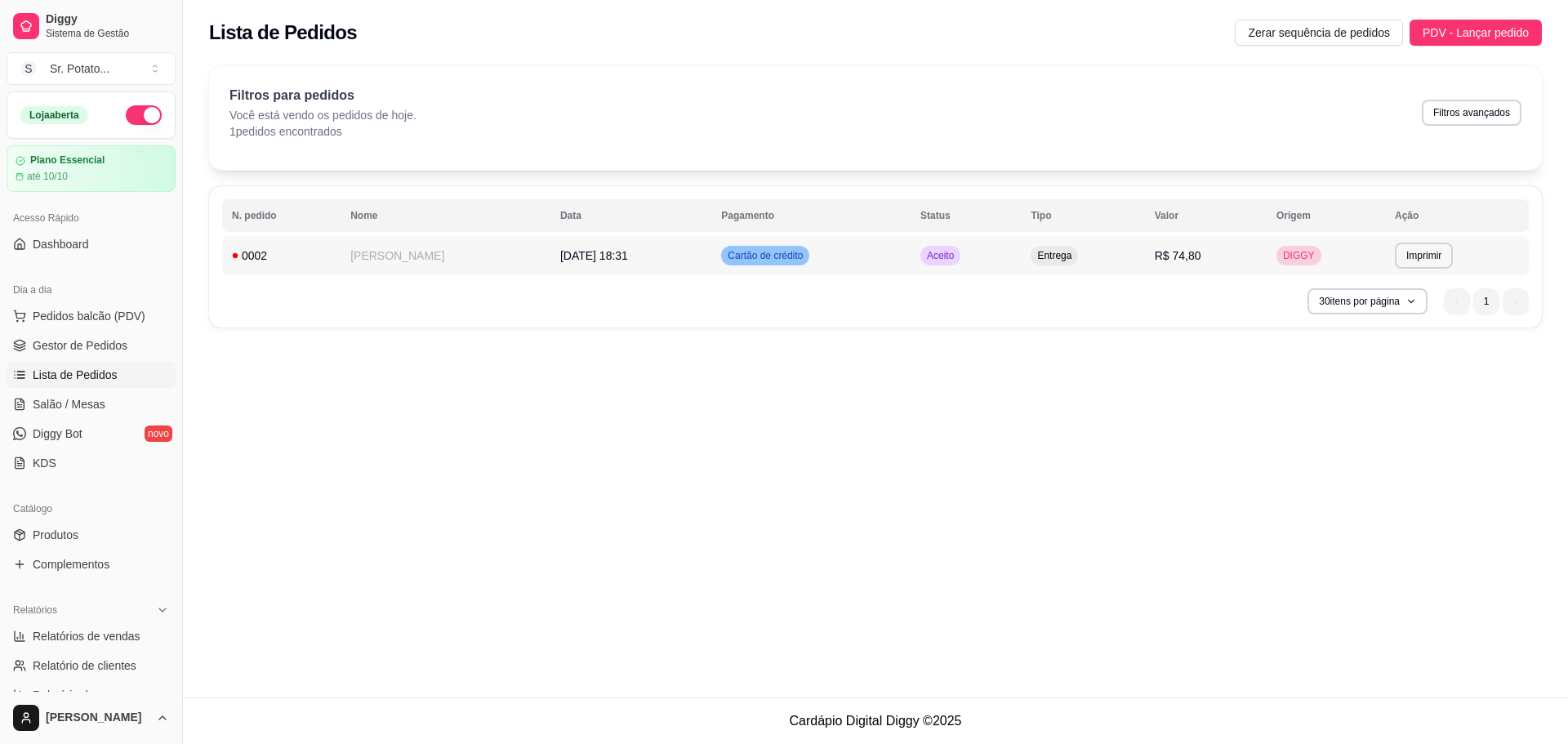
click at [981, 258] on td "Aceito" at bounding box center [966, 255] width 110 height 40
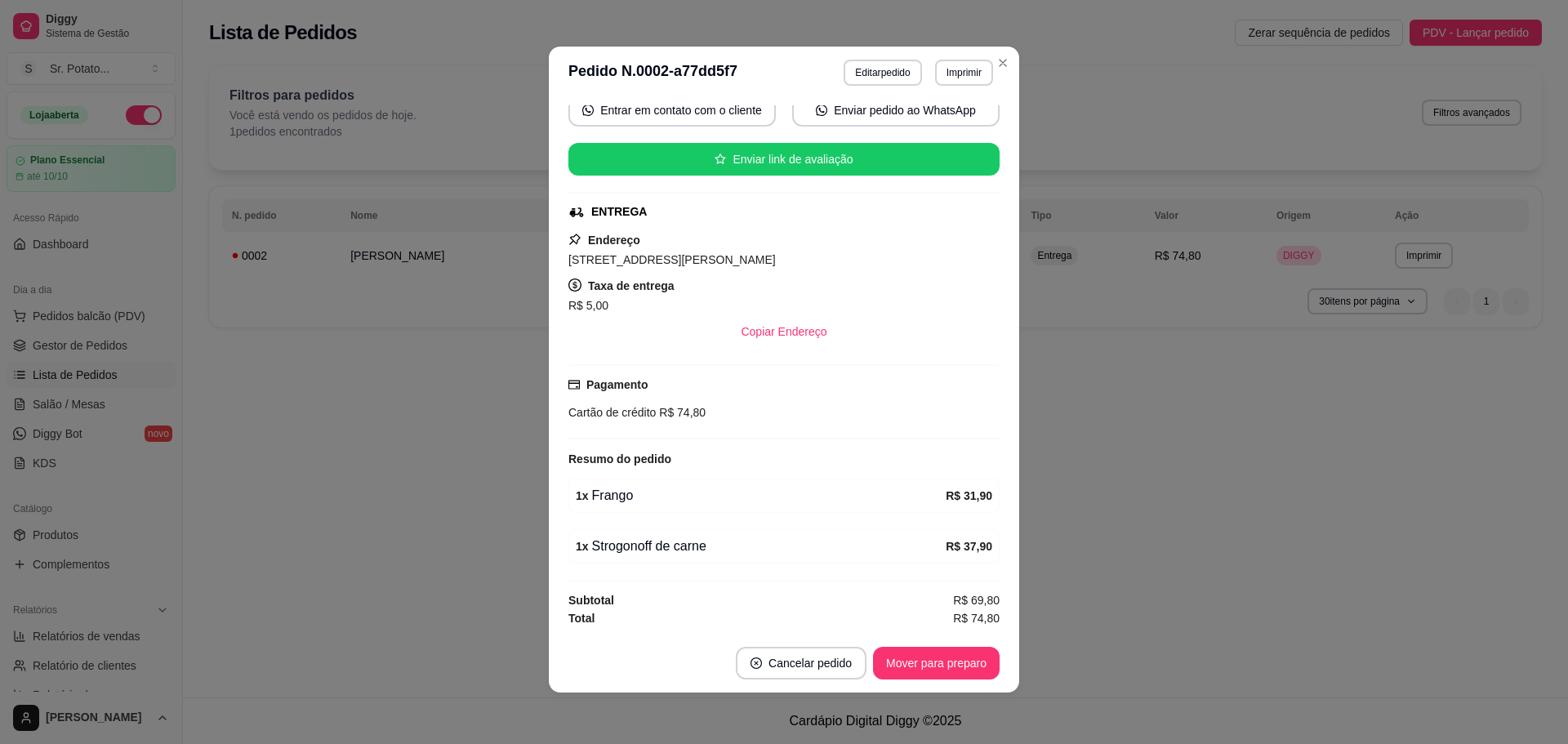
scroll to position [4, 0]
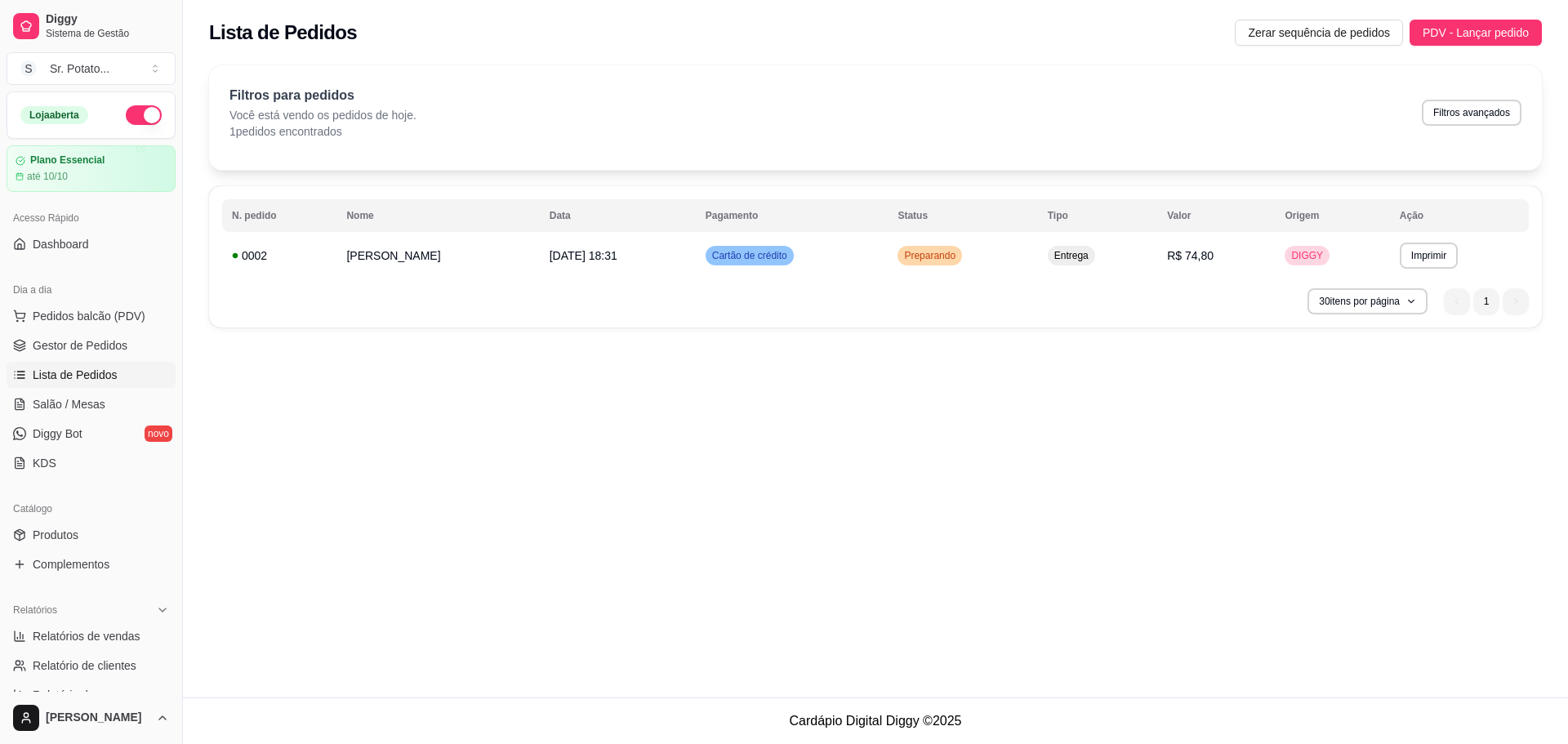
click at [1100, 546] on div "**********" at bounding box center [875, 348] width 1385 height 697
